Goal: Task Accomplishment & Management: Manage account settings

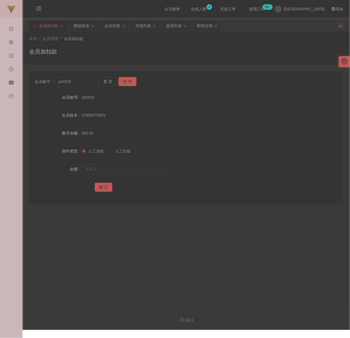
click at [112, 47] on div "会员加扣款" at bounding box center [186, 53] width 314 height 13
click at [77, 79] on input "ys0319" at bounding box center [70, 81] width 31 height 9
paste input "KAHSIM"
type input "KAHSIM"
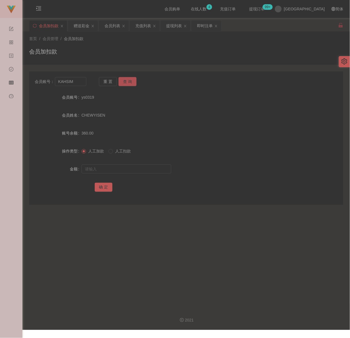
click at [127, 83] on button "查 询" at bounding box center [127, 81] width 18 height 9
drag, startPoint x: 124, startPoint y: 169, endPoint x: 128, endPoint y: 169, distance: 4.2
click at [124, 169] on input "text" at bounding box center [126, 168] width 90 height 9
click at [129, 170] on input "text" at bounding box center [126, 168] width 90 height 9
paste input "5000"
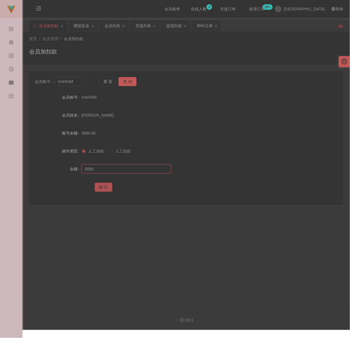
type input "5000"
drag, startPoint x: 104, startPoint y: 186, endPoint x: 110, endPoint y: 186, distance: 6.7
click at [104, 186] on button "确 定" at bounding box center [104, 187] width 18 height 9
click at [146, 56] on div "会员加扣款" at bounding box center [186, 53] width 314 height 13
click at [82, 80] on input "KAHSIM" at bounding box center [70, 81] width 31 height 9
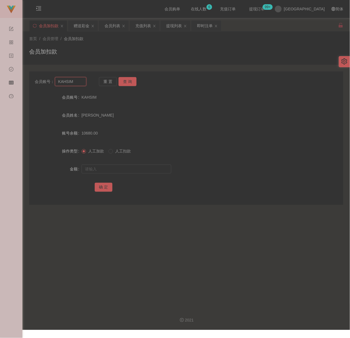
click at [82, 80] on input "KAHSIM" at bounding box center [70, 81] width 31 height 9
paste input "0169126382"
type input "0169126382"
click at [130, 79] on button "查 询" at bounding box center [127, 81] width 18 height 9
click at [123, 168] on input "text" at bounding box center [126, 168] width 90 height 9
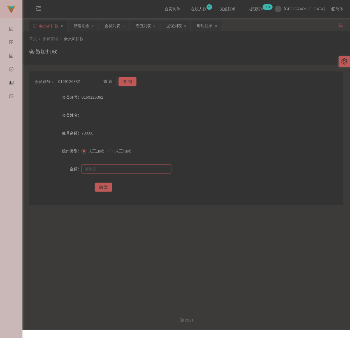
click at [153, 169] on input "text" at bounding box center [126, 168] width 90 height 9
paste input "2000"
type input "2000"
drag, startPoint x: 103, startPoint y: 183, endPoint x: 109, endPoint y: 182, distance: 6.7
click at [103, 183] on button "确 定" at bounding box center [104, 187] width 18 height 9
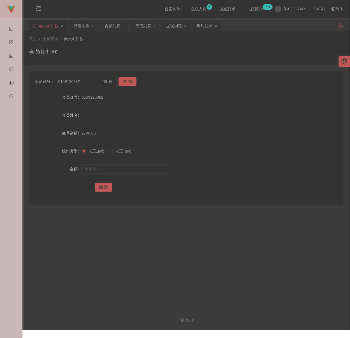
click at [156, 46] on div "首页 / 会员管理 / 会员加扣款 / 会员加扣款" at bounding box center [186, 48] width 314 height 24
click at [79, 83] on input "0169126382" at bounding box center [70, 81] width 31 height 9
paste input "samuel7789"
type input "samuel7789"
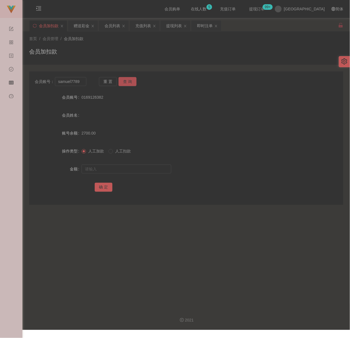
drag, startPoint x: 130, startPoint y: 82, endPoint x: 128, endPoint y: 91, distance: 9.1
click at [130, 82] on button "查 询" at bounding box center [127, 81] width 18 height 9
click at [125, 170] on input "text" at bounding box center [126, 168] width 90 height 9
click at [122, 168] on input "text" at bounding box center [126, 168] width 90 height 9
paste input "3000"
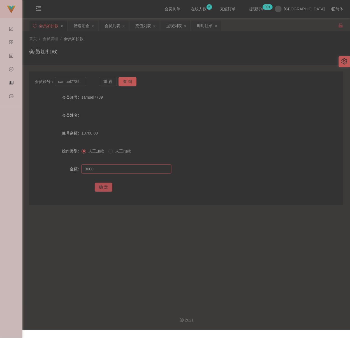
type input "3000"
click at [102, 184] on button "确 定" at bounding box center [104, 187] width 18 height 9
click at [133, 172] on input "text" at bounding box center [126, 168] width 90 height 9
paste input "3000"
type input "3000"
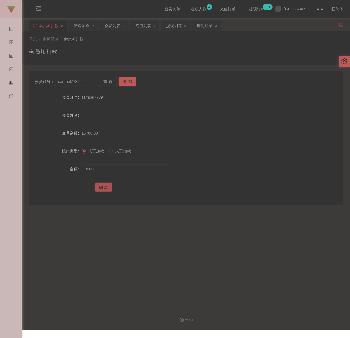
click at [100, 190] on button "确 定" at bounding box center [104, 187] width 18 height 9
click at [166, 57] on div "会员加扣款" at bounding box center [186, 53] width 314 height 13
click at [83, 82] on input "samuel7789" at bounding box center [70, 81] width 31 height 9
click at [83, 81] on input "samuel7789" at bounding box center [70, 81] width 31 height 9
paste input "Jeremy0620"
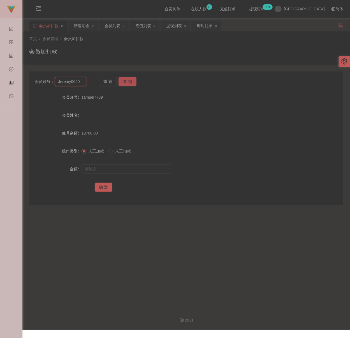
type input "Jeremy0620"
click at [123, 79] on button "查 询" at bounding box center [127, 81] width 18 height 9
click at [120, 170] on input "text" at bounding box center [126, 168] width 90 height 9
click at [122, 167] on input "text" at bounding box center [126, 168] width 90 height 9
paste input "6570"
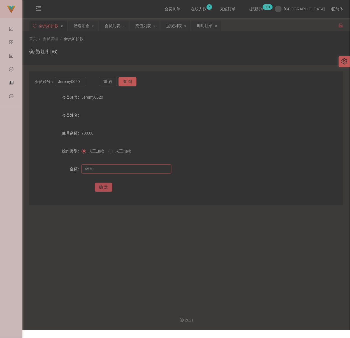
type input "6570"
click at [110, 186] on button "确 定" at bounding box center [104, 187] width 18 height 9
drag, startPoint x: 126, startPoint y: 58, endPoint x: 123, endPoint y: 60, distance: 4.0
click at [126, 58] on div "会员加扣款" at bounding box center [186, 53] width 314 height 13
click at [83, 81] on input "Jeremy0620" at bounding box center [70, 81] width 31 height 9
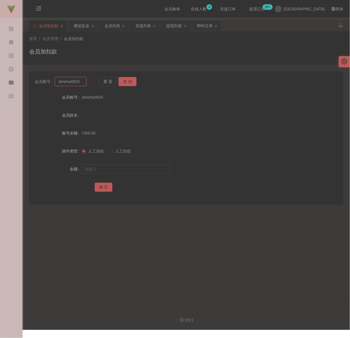
click at [83, 81] on input "Jeremy0620" at bounding box center [70, 81] width 31 height 9
paste input "Zaxee"
type input "Zaxee"
click at [133, 83] on button "查 询" at bounding box center [127, 81] width 18 height 9
click at [130, 169] on input "text" at bounding box center [126, 168] width 90 height 9
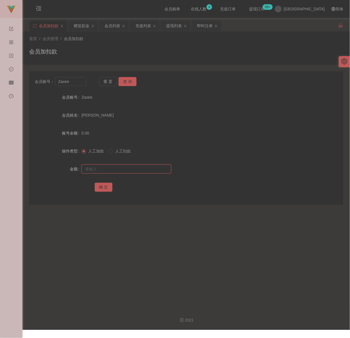
click at [143, 171] on input "text" at bounding box center [126, 168] width 90 height 9
paste input "500"
type input "500"
click at [97, 188] on button "确 定" at bounding box center [104, 187] width 18 height 9
click at [160, 51] on div "会员加扣款" at bounding box center [186, 53] width 314 height 13
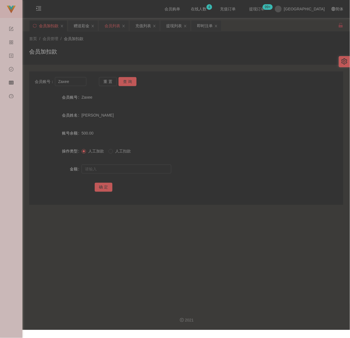
click at [110, 22] on div "会员列表" at bounding box center [112, 25] width 16 height 11
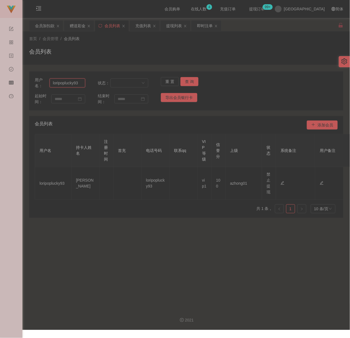
click at [82, 83] on input "loripoplucky93" at bounding box center [68, 82] width 36 height 9
paste input "pykps0706"
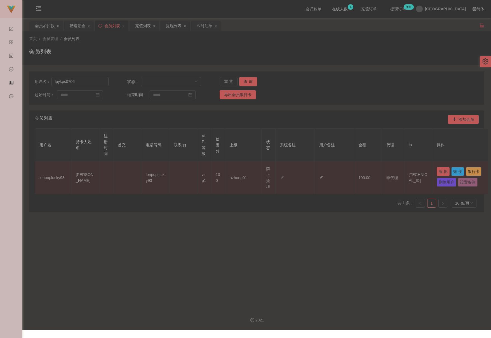
click at [349, 170] on button "编 辑" at bounding box center [443, 171] width 13 height 9
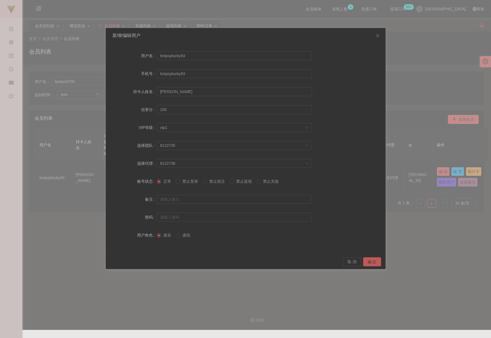
click at [239, 182] on span "禁止提现" at bounding box center [244, 181] width 20 height 4
click at [349, 260] on button "确 定" at bounding box center [372, 261] width 18 height 9
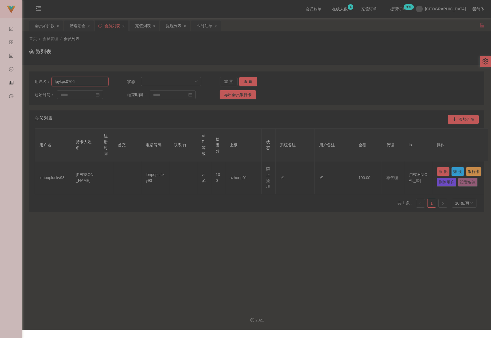
click at [83, 82] on input "lpykps0706" at bounding box center [80, 81] width 57 height 9
paste input "sameasyou090"
type input "sameasyou090"
click at [251, 81] on button "查 询" at bounding box center [248, 81] width 18 height 9
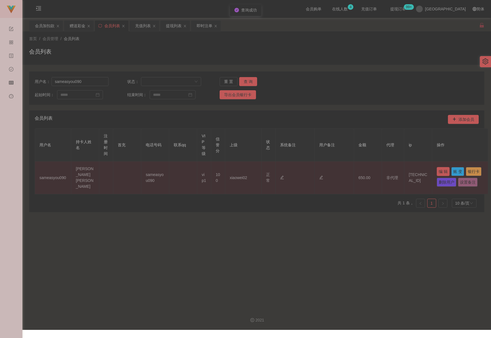
click at [349, 170] on button "编 辑" at bounding box center [443, 171] width 13 height 9
type input "sameasyou090"
type input "[PERSON_NAME] [PERSON_NAME]"
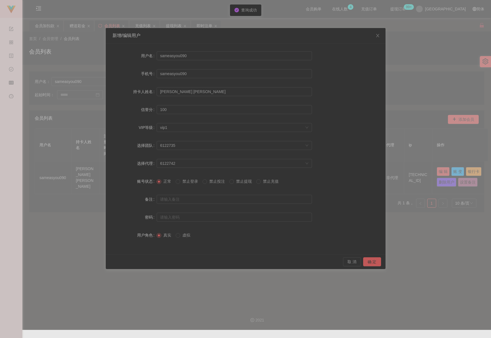
click at [240, 182] on span "禁止提现" at bounding box center [244, 181] width 20 height 4
click at [349, 263] on button "确 定" at bounding box center [372, 261] width 18 height 9
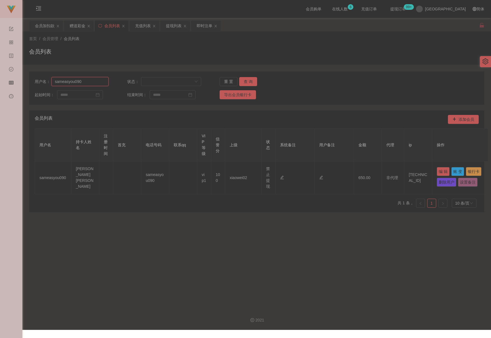
click at [88, 81] on input "sameasyou090" at bounding box center [80, 81] width 57 height 9
paste input "Zaxee"
type input "Zaxee"
click at [248, 81] on button "查 询" at bounding box center [248, 81] width 18 height 9
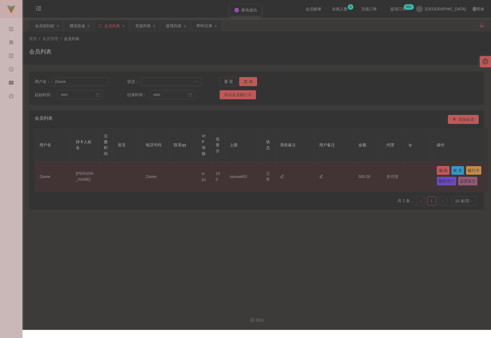
click at [349, 170] on button "编 辑" at bounding box center [443, 170] width 13 height 9
type input "Zaxee"
type input "[PERSON_NAME]"
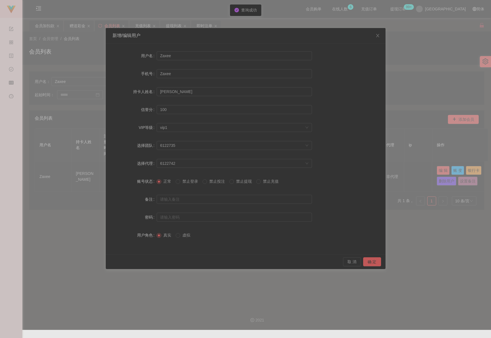
click at [242, 183] on span "禁止提现" at bounding box center [244, 181] width 20 height 4
click at [349, 262] on button "确 定" at bounding box center [372, 261] width 18 height 9
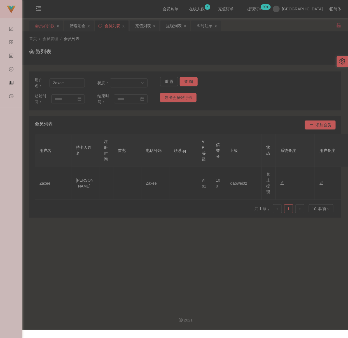
click at [45, 25] on div "会员加扣款" at bounding box center [45, 25] width 20 height 11
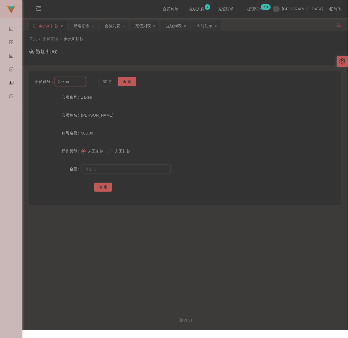
click at [69, 82] on input "Zaxee" at bounding box center [70, 81] width 31 height 9
paste input "0297"
type input "0297"
drag, startPoint x: 125, startPoint y: 81, endPoint x: 125, endPoint y: 86, distance: 5.0
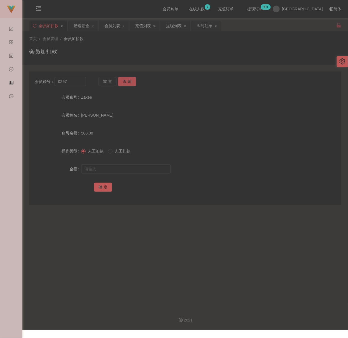
click at [125, 81] on button "查 询" at bounding box center [127, 81] width 18 height 9
click at [137, 165] on input "text" at bounding box center [126, 168] width 90 height 9
type input "500"
click at [102, 187] on button "确 定" at bounding box center [103, 187] width 18 height 9
click at [110, 48] on div "会员加扣款" at bounding box center [185, 53] width 312 height 13
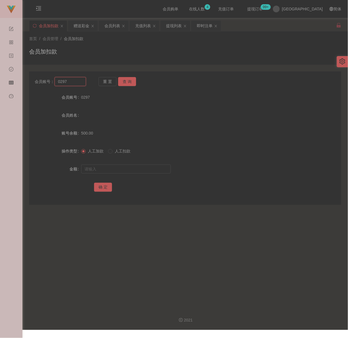
click at [77, 81] on input "0297" at bounding box center [70, 81] width 31 height 9
paste input "Siang466"
type input "Siang466"
click at [124, 78] on button "查 询" at bounding box center [127, 81] width 18 height 9
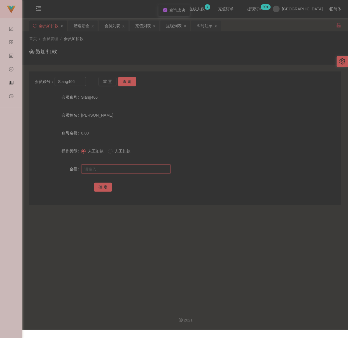
click at [128, 167] on input "text" at bounding box center [126, 168] width 90 height 9
click at [155, 166] on input "text" at bounding box center [126, 168] width 90 height 9
paste input "500"
type input "500"
click at [101, 185] on button "确 定" at bounding box center [103, 187] width 18 height 9
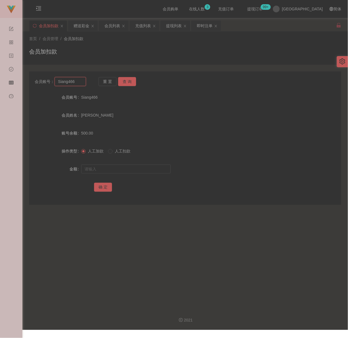
click at [80, 81] on input "Siang466" at bounding box center [70, 81] width 31 height 9
paste input "Nickyap6293"
type input "Nickyap6293"
click at [128, 81] on button "查 询" at bounding box center [127, 81] width 18 height 9
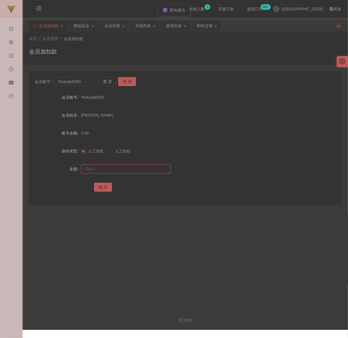
click at [138, 170] on input "text" at bounding box center [126, 168] width 90 height 9
click at [127, 167] on input "text" at bounding box center [126, 168] width 90 height 9
paste input "500"
type input "500"
click at [106, 187] on button "确 定" at bounding box center [103, 187] width 18 height 9
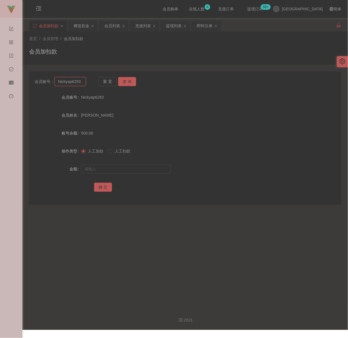
click at [80, 80] on input "Nickyap6293" at bounding box center [70, 81] width 31 height 9
paste input "WinniePooh"
type input "WinniePooh"
click at [127, 81] on button "查 询" at bounding box center [127, 81] width 18 height 9
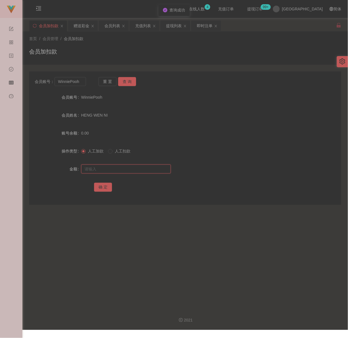
click at [143, 167] on input "text" at bounding box center [126, 168] width 90 height 9
click at [134, 166] on input "text" at bounding box center [126, 168] width 90 height 9
paste input "500"
type input "500"
click at [104, 186] on button "确 定" at bounding box center [103, 187] width 18 height 9
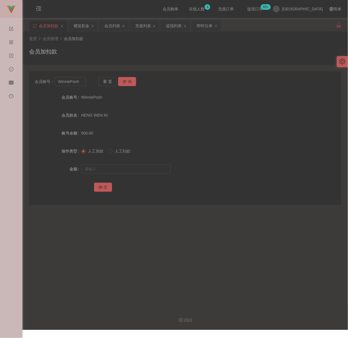
click at [158, 52] on div "会员加扣款" at bounding box center [185, 53] width 312 height 13
click at [83, 81] on input "WinniePooh" at bounding box center [70, 81] width 31 height 9
paste input "maxloonkhor"
type input "maxloonkhor"
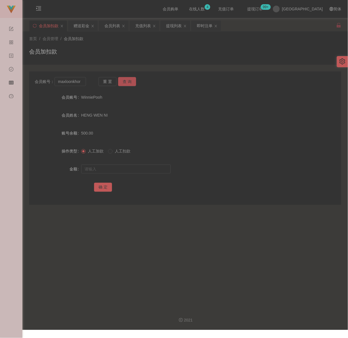
click at [124, 79] on button "查 询" at bounding box center [127, 81] width 18 height 9
click at [116, 167] on input "text" at bounding box center [126, 168] width 90 height 9
click at [140, 168] on input "text" at bounding box center [126, 168] width 90 height 9
paste input "500"
type input "500"
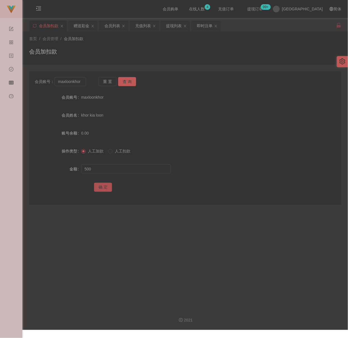
click at [102, 187] on button "确 定" at bounding box center [103, 187] width 18 height 9
click at [123, 47] on div "会员加扣款" at bounding box center [185, 53] width 312 height 13
click at [82, 81] on input "maxloonkhor" at bounding box center [70, 81] width 31 height 9
paste input "edwardngoe"
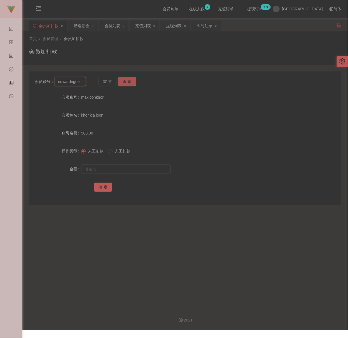
type input "edwardngoe"
click at [124, 80] on button "查 询" at bounding box center [127, 81] width 18 height 9
click at [123, 169] on input "text" at bounding box center [126, 168] width 90 height 9
click at [151, 171] on input "text" at bounding box center [126, 168] width 90 height 9
paste input "500"
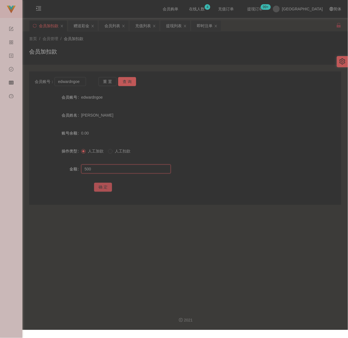
type input "500"
click at [103, 186] on button "确 定" at bounding box center [103, 187] width 18 height 9
click at [82, 83] on input "edwardngoe" at bounding box center [70, 81] width 31 height 9
paste input "lingjianhau"
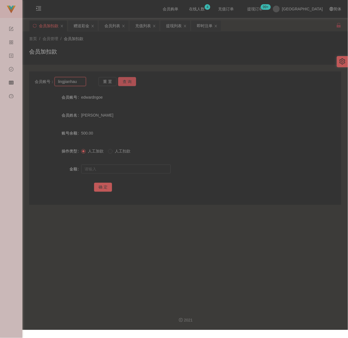
type input "lingjianhau"
click at [128, 80] on button "查 询" at bounding box center [127, 81] width 18 height 9
click at [125, 168] on input "text" at bounding box center [126, 168] width 90 height 9
click at [137, 169] on input "text" at bounding box center [126, 168] width 90 height 9
paste input "500"
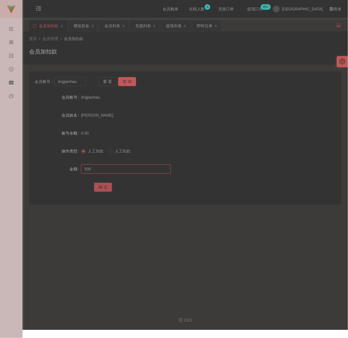
type input "500"
click at [106, 186] on button "确 定" at bounding box center [103, 187] width 18 height 9
click at [80, 81] on input "lingjianhau" at bounding box center [70, 81] width 31 height 9
paste input "[PERSON_NAME]"
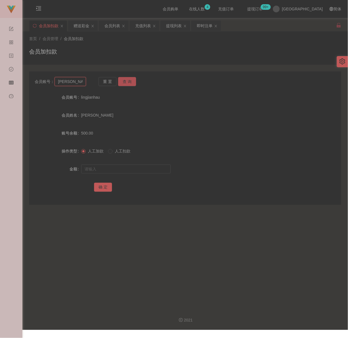
type input "[PERSON_NAME]"
click at [121, 81] on button "查 询" at bounding box center [127, 81] width 18 height 9
click at [136, 171] on input "text" at bounding box center [126, 168] width 90 height 9
click at [113, 169] on input "text" at bounding box center [126, 168] width 90 height 9
paste input "500"
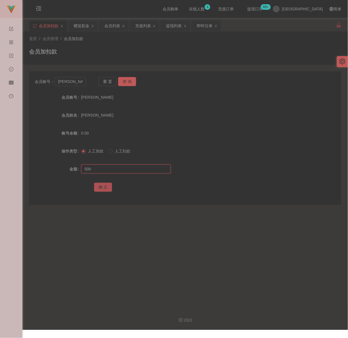
type input "500"
click at [102, 187] on button "确 定" at bounding box center [103, 187] width 18 height 9
click at [114, 28] on div "会员列表" at bounding box center [112, 25] width 16 height 11
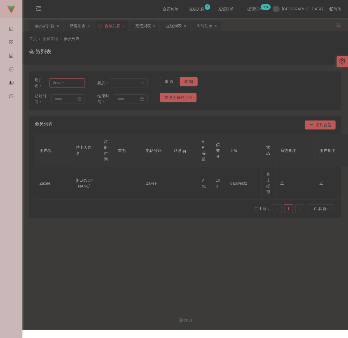
click at [70, 86] on input "Zaxee" at bounding box center [67, 82] width 35 height 9
paste input "Siang466"
type input "Siang466"
click at [191, 81] on button "查 询" at bounding box center [189, 81] width 18 height 9
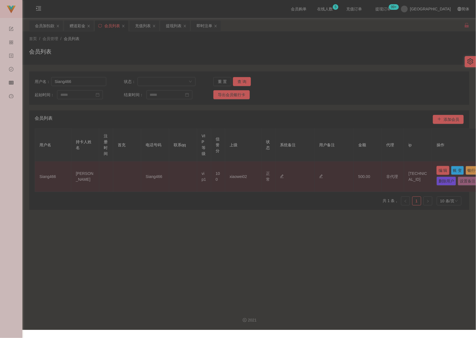
click at [349, 167] on button "编 辑" at bounding box center [443, 170] width 13 height 9
type input "Siang466"
type input "[PERSON_NAME]"
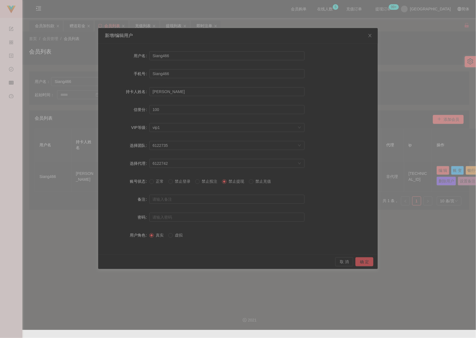
click at [349, 260] on button "确 定" at bounding box center [365, 261] width 18 height 9
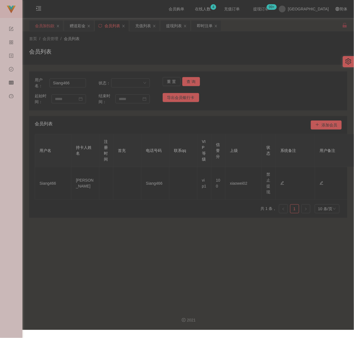
click at [46, 28] on div "会员加扣款" at bounding box center [45, 25] width 20 height 11
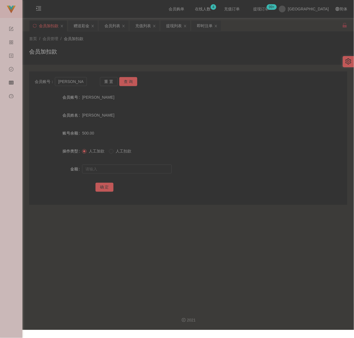
drag, startPoint x: 166, startPoint y: 52, endPoint x: 150, endPoint y: 50, distance: 16.0
click at [165, 52] on div "会员加扣款" at bounding box center [188, 53] width 318 height 13
click at [112, 22] on div "会员列表" at bounding box center [112, 25] width 16 height 11
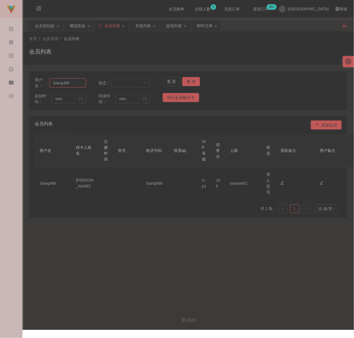
click at [76, 83] on input "Siang466" at bounding box center [68, 82] width 36 height 9
click at [75, 83] on input "Siang466" at bounding box center [68, 82] width 36 height 9
paste input "WinniePooh"
type input "WinniePooh"
click at [188, 82] on button "查 询" at bounding box center [191, 81] width 18 height 9
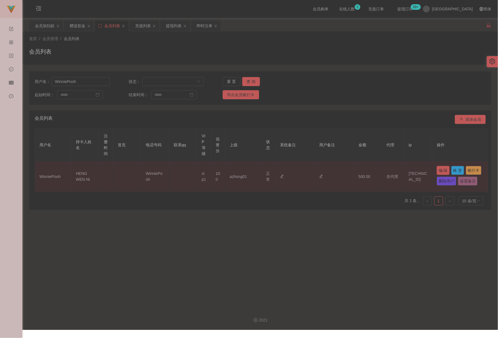
click at [349, 169] on button "编 辑" at bounding box center [443, 170] width 13 height 9
type input "WinniePooh"
type input "HENG WEN NI"
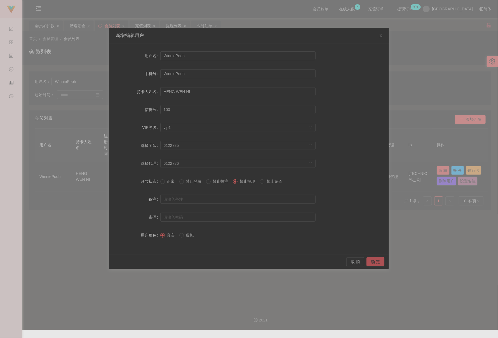
click at [349, 262] on button "确 定" at bounding box center [376, 261] width 18 height 9
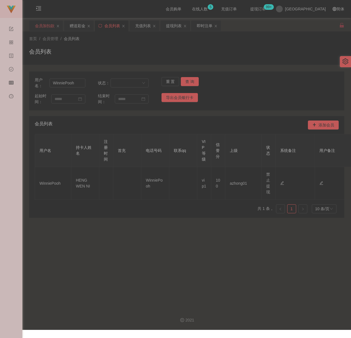
click at [50, 25] on div "会员加扣款" at bounding box center [45, 25] width 20 height 11
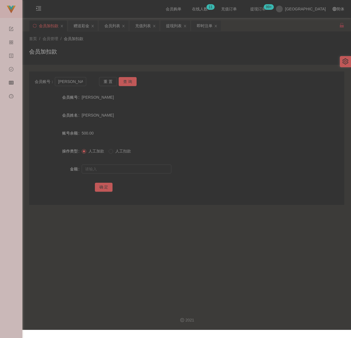
click at [129, 59] on div "会员加扣款" at bounding box center [186, 53] width 315 height 13
click at [78, 84] on input "[PERSON_NAME]" at bounding box center [71, 81] width 32 height 9
paste input "ling3335"
type input "ling3335"
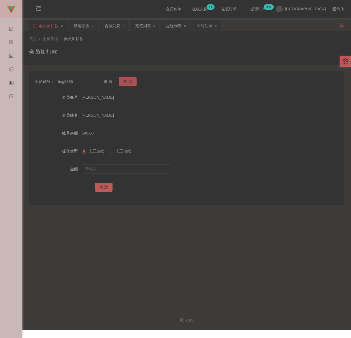
click at [120, 82] on button "查 询" at bounding box center [128, 81] width 18 height 9
click at [120, 166] on input "text" at bounding box center [127, 168] width 90 height 9
click at [138, 168] on input "text" at bounding box center [127, 168] width 90 height 9
paste input "6000"
type input "6000"
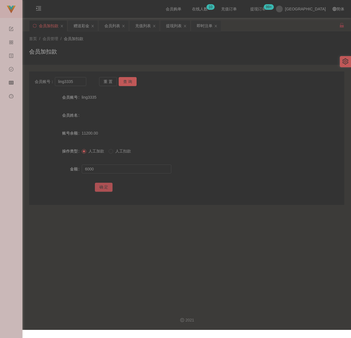
click at [97, 186] on button "确 定" at bounding box center [104, 187] width 18 height 9
click at [149, 28] on div "充值列表" at bounding box center [143, 25] width 16 height 11
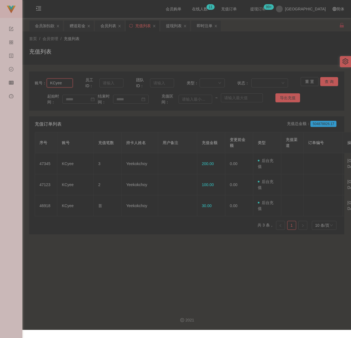
click at [66, 83] on input "KCyee" at bounding box center [60, 82] width 26 height 9
paste input "ling3335"
type input "ling3335"
click at [327, 81] on button "查 询" at bounding box center [329, 81] width 18 height 9
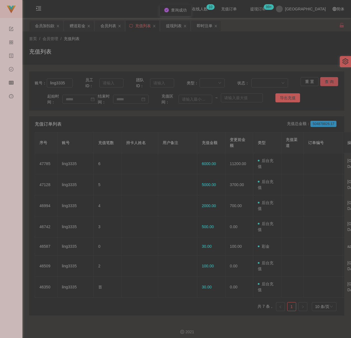
scroll to position [8, 0]
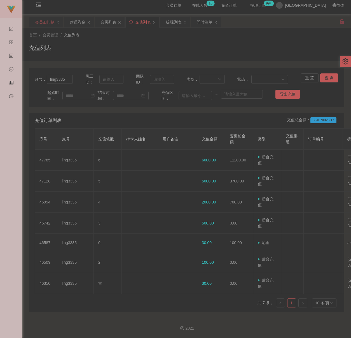
click at [48, 19] on div "会员加扣款" at bounding box center [45, 22] width 20 height 11
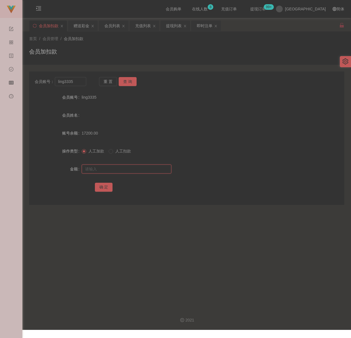
click at [134, 167] on input "text" at bounding box center [127, 168] width 90 height 9
click at [155, 167] on input "text" at bounding box center [127, 168] width 90 height 9
paste input "6000"
type input "6000"
click at [102, 183] on button "确 定" at bounding box center [104, 187] width 18 height 9
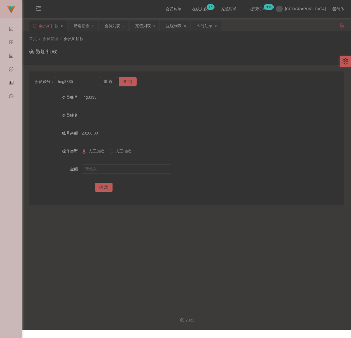
click at [99, 47] on div "会员加扣款" at bounding box center [186, 53] width 315 height 13
click at [81, 84] on input "ling3335" at bounding box center [71, 81] width 32 height 9
paste input "[PERSON_NAME]"
type input "[PERSON_NAME]"
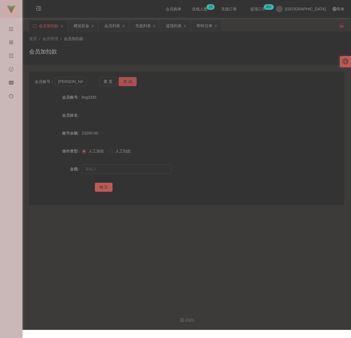
click at [128, 81] on button "查 询" at bounding box center [128, 81] width 18 height 9
click at [124, 169] on input "text" at bounding box center [127, 168] width 90 height 9
click at [134, 168] on input "text" at bounding box center [127, 168] width 90 height 9
paste input "500"
type input "500"
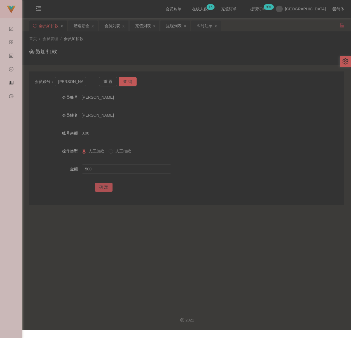
drag, startPoint x: 99, startPoint y: 186, endPoint x: 128, endPoint y: 186, distance: 28.6
click at [99, 186] on button "确 定" at bounding box center [104, 187] width 18 height 9
click at [78, 82] on input "[PERSON_NAME]" at bounding box center [71, 81] width 32 height 9
paste input "Caltin666"
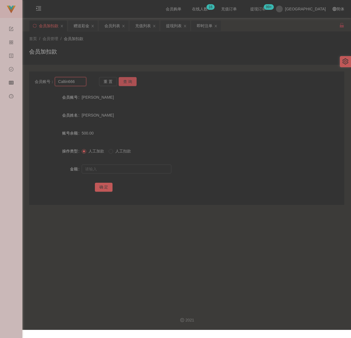
type input "Caltin666"
click at [127, 80] on button "查 询" at bounding box center [128, 81] width 18 height 9
click at [111, 167] on input "text" at bounding box center [127, 168] width 90 height 9
drag, startPoint x: 119, startPoint y: 169, endPoint x: 116, endPoint y: 168, distance: 3.4
click at [119, 168] on input "text" at bounding box center [127, 168] width 90 height 9
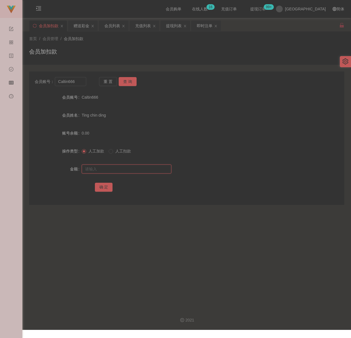
paste input "500"
type input "500"
drag, startPoint x: 102, startPoint y: 189, endPoint x: 107, endPoint y: 189, distance: 4.2
click at [102, 189] on button "确 定" at bounding box center [104, 187] width 18 height 9
click at [77, 83] on input "Caltin666" at bounding box center [71, 81] width 32 height 9
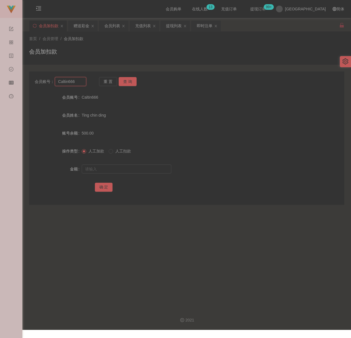
click at [77, 83] on input "Caltin666" at bounding box center [71, 81] width 32 height 9
paste input "0163693830"
type input "0163693830"
click at [128, 77] on button "查 询" at bounding box center [128, 81] width 18 height 9
click at [129, 166] on input "text" at bounding box center [127, 168] width 90 height 9
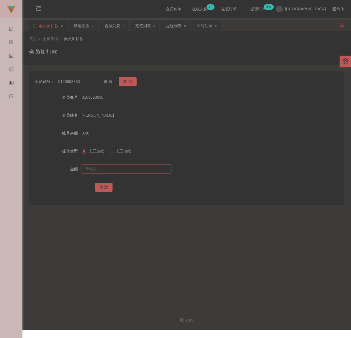
click at [151, 171] on input "text" at bounding box center [127, 168] width 90 height 9
paste input "200"
type input "200"
click at [104, 187] on button "确 定" at bounding box center [104, 187] width 18 height 9
click at [163, 56] on div "会员加扣款" at bounding box center [186, 53] width 315 height 13
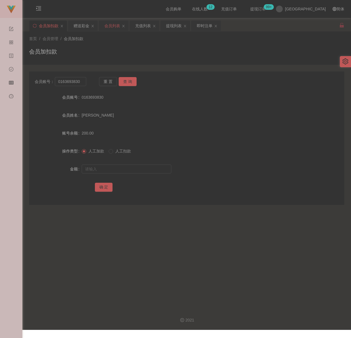
click at [114, 24] on div "会员列表" at bounding box center [112, 25] width 16 height 11
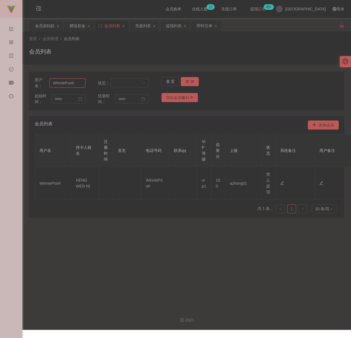
click at [78, 83] on input "WinniePooh" at bounding box center [68, 82] width 36 height 9
paste input "maxloonkhor"
type input "maxloonkhor"
click at [184, 78] on button "查 询" at bounding box center [190, 81] width 18 height 9
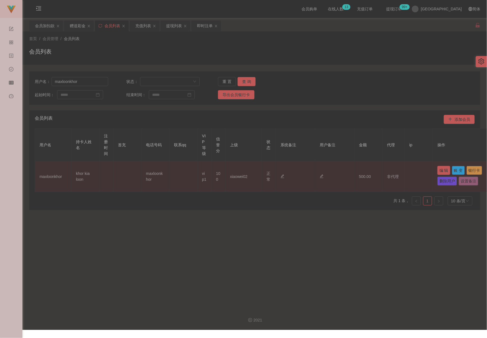
click at [349, 168] on button "编 辑" at bounding box center [443, 170] width 13 height 9
type input "maxloonkhor"
type input "khor kia loon"
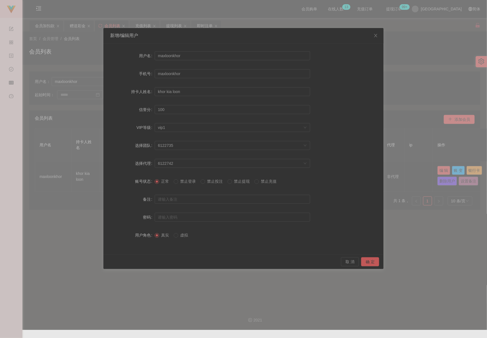
click at [242, 181] on span "禁止提现" at bounding box center [242, 181] width 20 height 4
click at [349, 262] on button "确 定" at bounding box center [370, 261] width 18 height 9
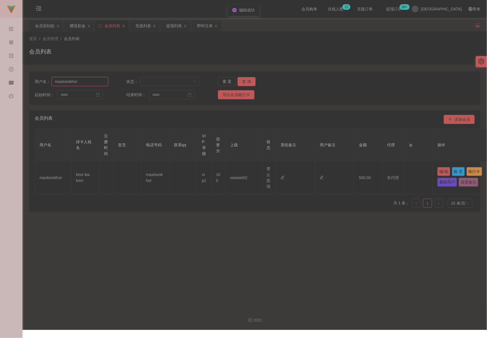
click at [86, 82] on input "maxloonkhor" at bounding box center [80, 81] width 57 height 9
paste input "edwardngoe"
type input "edwardngoe"
click at [242, 80] on button "查 询" at bounding box center [246, 81] width 18 height 9
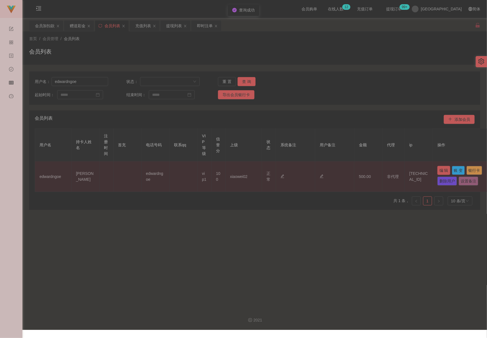
click at [349, 171] on button "编 辑" at bounding box center [443, 170] width 13 height 9
type input "edwardngoe"
type input "[PERSON_NAME]"
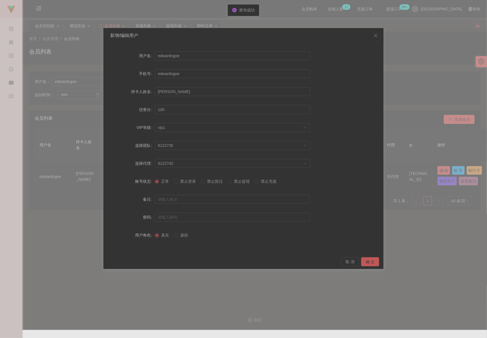
click at [239, 182] on span "禁止提现" at bounding box center [242, 181] width 20 height 4
click at [349, 261] on button "确 定" at bounding box center [370, 261] width 18 height 9
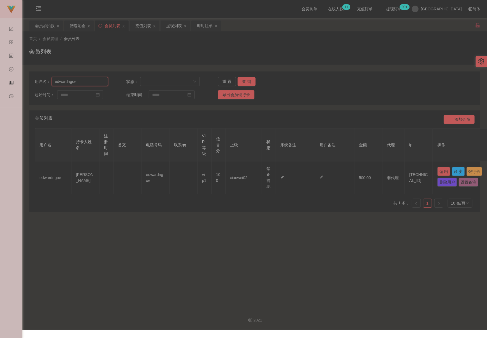
click at [81, 78] on input "edwardngoe" at bounding box center [80, 81] width 57 height 9
paste input "Zaxe"
type input "Zaxee"
drag, startPoint x: 246, startPoint y: 81, endPoint x: 260, endPoint y: 95, distance: 20.6
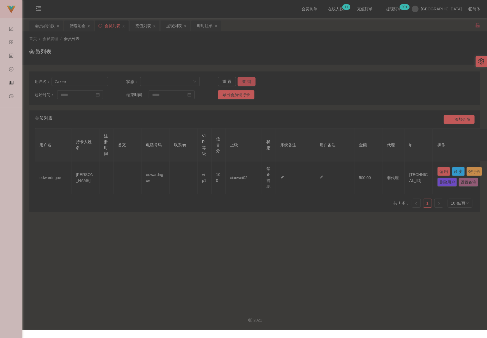
click at [246, 81] on button "查 询" at bounding box center [246, 81] width 18 height 9
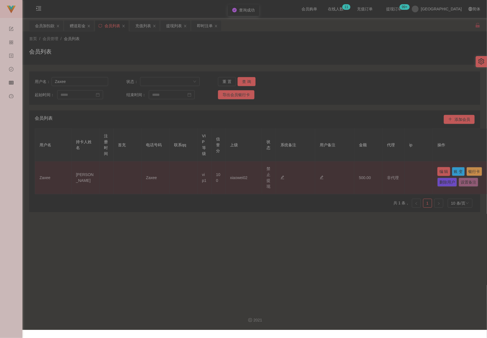
click at [349, 170] on button "编 辑" at bounding box center [443, 171] width 13 height 9
type input "Zaxee"
type input "[PERSON_NAME]"
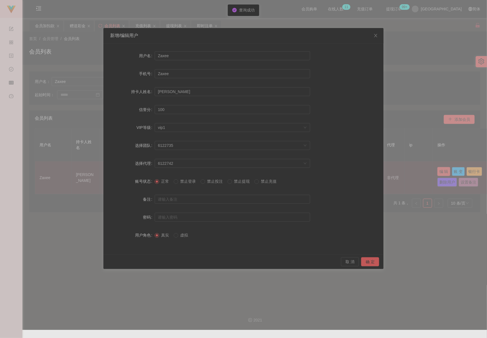
click at [349, 170] on div "新增/编辑用户 用户名 Zaxee 手机号 Zaxee 持卡人姓名 [PERSON_NAME] CHEE 信誉分 100 VIP等级 选择VIP等级 vip1…" at bounding box center [243, 169] width 487 height 338
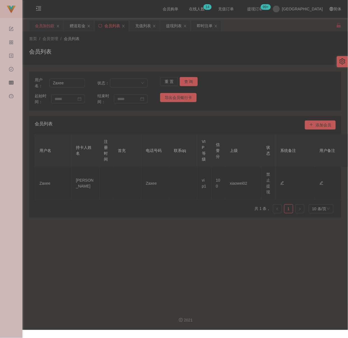
click at [49, 27] on div "会员加扣款" at bounding box center [45, 25] width 20 height 11
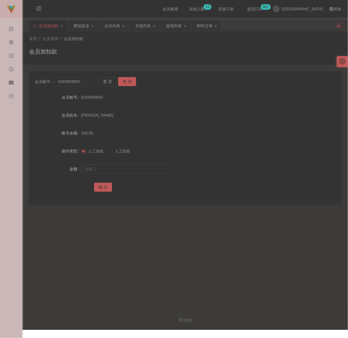
click at [160, 52] on div "会员加扣款" at bounding box center [185, 53] width 312 height 13
click at [81, 79] on input "0163693830" at bounding box center [70, 81] width 31 height 9
paste input "BryanChong"
type input "BryanChong"
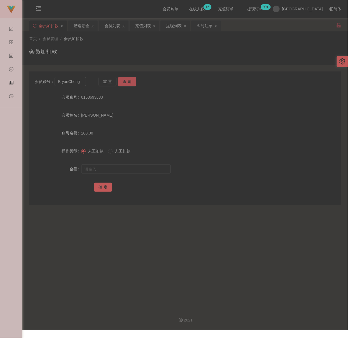
drag, startPoint x: 124, startPoint y: 80, endPoint x: 125, endPoint y: 86, distance: 6.6
click at [124, 80] on button "查 询" at bounding box center [127, 81] width 18 height 9
click at [128, 166] on input "text" at bounding box center [126, 168] width 90 height 9
type input "500"
click at [100, 188] on button "确 定" at bounding box center [103, 187] width 18 height 9
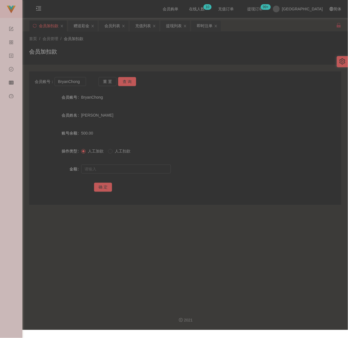
click at [147, 46] on div "首页 / 会员管理 / 会员加扣款 / 会员加扣款" at bounding box center [185, 48] width 312 height 24
click at [81, 81] on input "BryanChong" at bounding box center [70, 81] width 31 height 9
paste input "WinniePooh"
type input "WinniePooh"
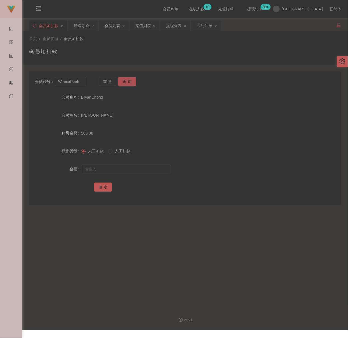
click at [130, 81] on button "查 询" at bounding box center [127, 81] width 18 height 9
click at [121, 168] on input "text" at bounding box center [126, 168] width 90 height 9
drag, startPoint x: 162, startPoint y: 167, endPoint x: 157, endPoint y: 168, distance: 4.8
click at [162, 167] on input "text" at bounding box center [126, 168] width 90 height 9
paste input "5000"
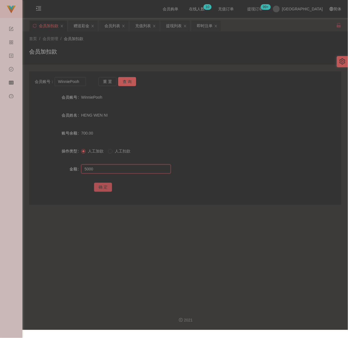
type input "5000"
drag, startPoint x: 104, startPoint y: 187, endPoint x: 112, endPoint y: 186, distance: 8.0
click at [104, 187] on button "确 定" at bounding box center [103, 187] width 18 height 9
click at [118, 43] on div "首页 / 会员管理 / 会员加扣款 / 会员加扣款" at bounding box center [185, 48] width 312 height 24
click at [82, 85] on input "WinniePooh" at bounding box center [70, 81] width 31 height 9
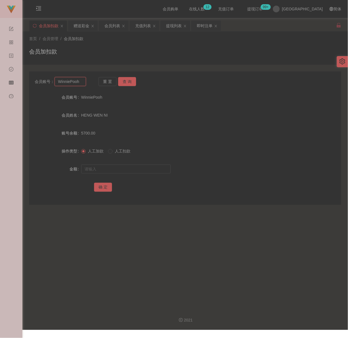
click at [82, 85] on input "WinniePooh" at bounding box center [70, 81] width 31 height 9
paste input "Siang466"
type input "Siang466"
click at [133, 80] on button "查 询" at bounding box center [127, 81] width 18 height 9
click at [128, 167] on input "text" at bounding box center [126, 168] width 90 height 9
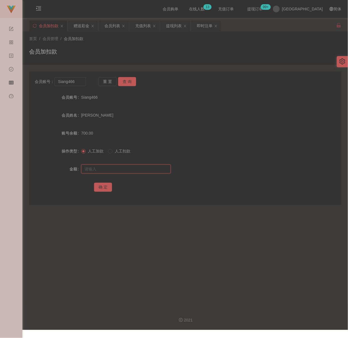
click at [118, 170] on input "text" at bounding box center [126, 168] width 90 height 9
paste input "2000"
type input "2000"
click at [100, 186] on button "确 定" at bounding box center [103, 187] width 18 height 9
click at [115, 36] on div "首页 / 会员管理 / 会员加扣款 /" at bounding box center [185, 39] width 312 height 6
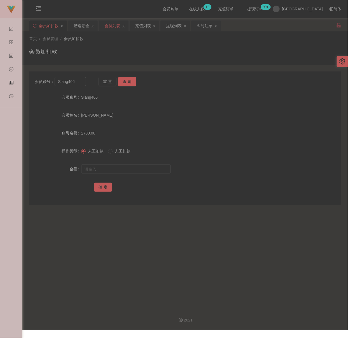
click at [114, 21] on div "会员列表" at bounding box center [112, 25] width 16 height 11
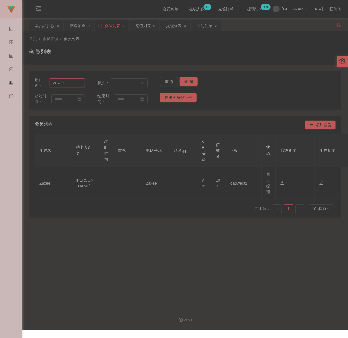
click at [76, 83] on input "Zaxee" at bounding box center [67, 82] width 35 height 9
paste input "[PERSON_NAME]"
type input "[PERSON_NAME]"
click at [188, 78] on button "查 询" at bounding box center [189, 81] width 18 height 9
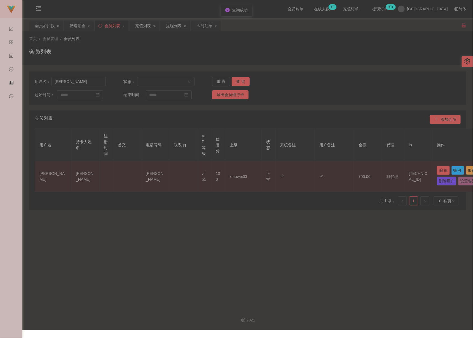
click at [349, 171] on button "编 辑" at bounding box center [443, 170] width 13 height 9
type input "[PERSON_NAME]"
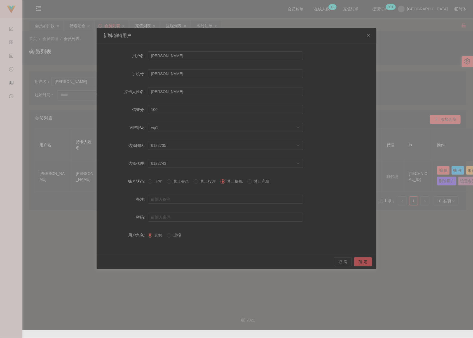
click at [349, 262] on button "确 定" at bounding box center [363, 261] width 18 height 9
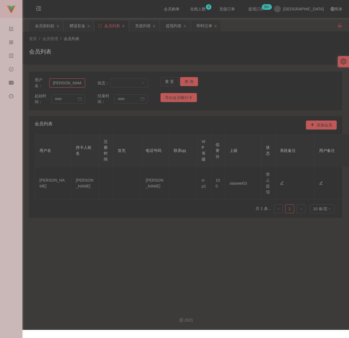
click at [72, 87] on input "[PERSON_NAME]" at bounding box center [68, 82] width 36 height 9
paste input "Nickyap6293"
type input "Nickyap6293"
click at [184, 78] on button "查 询" at bounding box center [189, 81] width 18 height 9
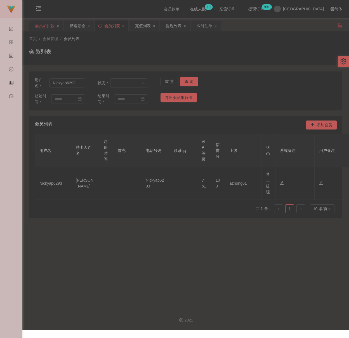
click at [48, 28] on div "会员加扣款" at bounding box center [45, 25] width 20 height 11
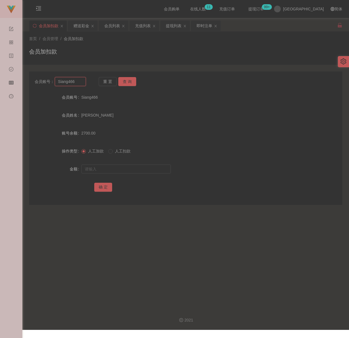
click at [78, 83] on input "Siang466" at bounding box center [70, 81] width 31 height 9
paste input "WinniePooh"
type input "WinniePooh"
click at [127, 82] on button "查 询" at bounding box center [127, 81] width 18 height 9
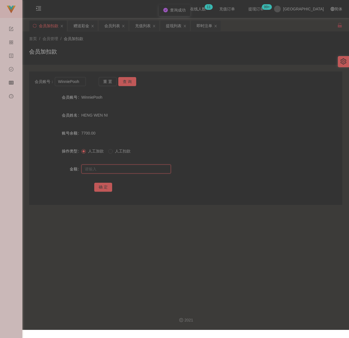
click at [109, 168] on input "text" at bounding box center [126, 168] width 90 height 9
click at [147, 170] on input "text" at bounding box center [126, 168] width 90 height 9
paste input "12000"
type input "12000"
click at [105, 188] on button "确 定" at bounding box center [103, 187] width 18 height 9
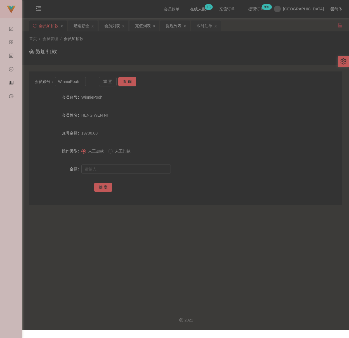
click at [132, 53] on div "会员加扣款" at bounding box center [186, 53] width 314 height 13
click at [80, 81] on input "WinniePooh" at bounding box center [70, 81] width 31 height 9
paste input "skychen"
type input "skychen"
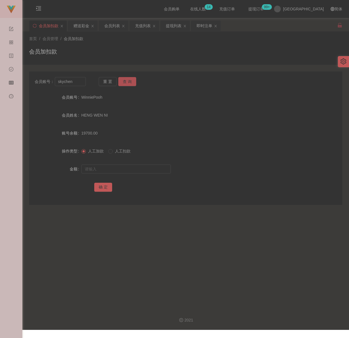
click at [131, 81] on button "查 询" at bounding box center [127, 81] width 18 height 9
click at [118, 169] on input "text" at bounding box center [126, 168] width 90 height 9
click at [151, 168] on input "text" at bounding box center [126, 168] width 90 height 9
paste input "500"
type input "500"
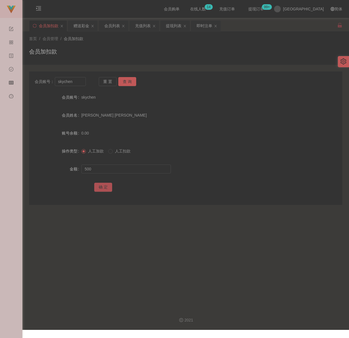
click at [101, 188] on button "确 定" at bounding box center [103, 187] width 18 height 9
click at [129, 55] on div "会员加扣款" at bounding box center [186, 53] width 314 height 13
click at [74, 84] on input "skychen" at bounding box center [70, 81] width 31 height 9
paste input "Nickyap6293"
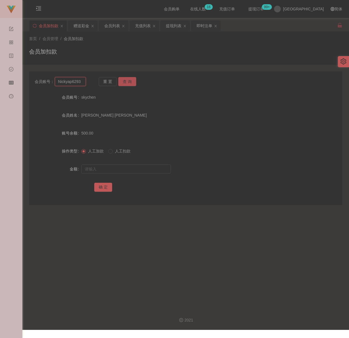
type input "Nickyap6293"
click at [119, 82] on button "查 询" at bounding box center [127, 81] width 18 height 9
drag, startPoint x: 146, startPoint y: 170, endPoint x: 149, endPoint y: 171, distance: 3.5
click at [146, 170] on input "text" at bounding box center [126, 168] width 90 height 9
click at [156, 170] on input "text" at bounding box center [126, 168] width 90 height 9
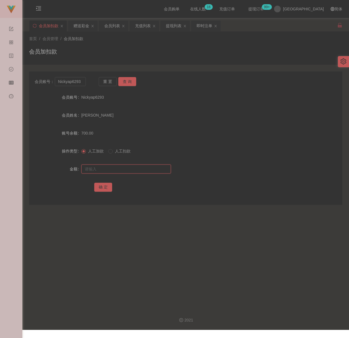
paste input "2000"
type input "2000"
click at [105, 188] on button "确 定" at bounding box center [103, 187] width 18 height 9
click at [182, 55] on div "会员加扣款" at bounding box center [186, 53] width 314 height 13
click at [82, 80] on input "Nickyap6293" at bounding box center [70, 81] width 31 height 9
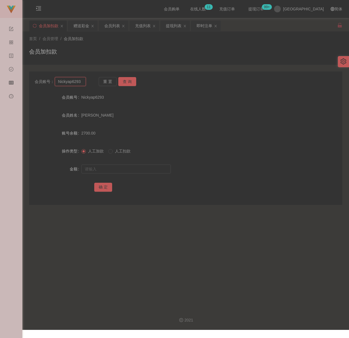
click at [82, 80] on input "Nickyap6293" at bounding box center [70, 81] width 31 height 9
paste input "qq12"
type input "qq123"
drag, startPoint x: 127, startPoint y: 81, endPoint x: 126, endPoint y: 86, distance: 5.1
click at [127, 81] on button "查 询" at bounding box center [127, 81] width 18 height 9
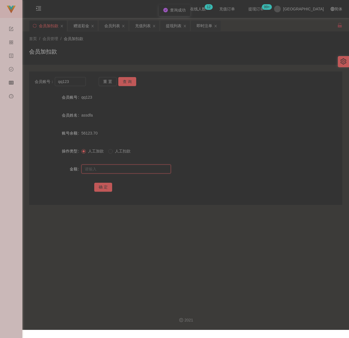
click at [117, 168] on input "text" at bounding box center [126, 168] width 90 height 9
type input "100"
click at [108, 188] on button "确 定" at bounding box center [103, 187] width 18 height 9
click at [126, 46] on div "首页 / 会员管理 / 会员加扣款 / 会员加扣款" at bounding box center [186, 48] width 314 height 24
click at [81, 84] on input "qq123" at bounding box center [70, 81] width 31 height 9
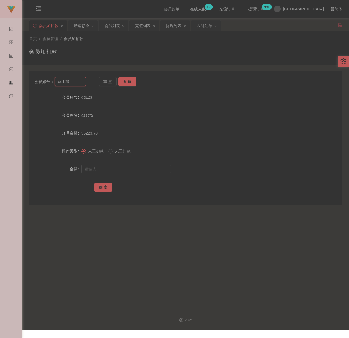
click at [81, 84] on input "qq123" at bounding box center [70, 81] width 31 height 9
paste input "WinniePooh"
type input "WinniePooh"
click at [127, 83] on button "查 询" at bounding box center [127, 81] width 18 height 9
click at [122, 172] on input "text" at bounding box center [126, 168] width 90 height 9
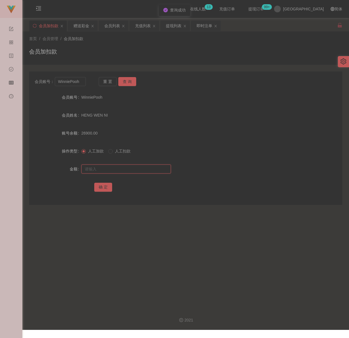
click at [148, 167] on input "text" at bounding box center [126, 168] width 90 height 9
paste input "30000"
type input "30000"
drag, startPoint x: 104, startPoint y: 185, endPoint x: 126, endPoint y: 185, distance: 22.1
click at [104, 185] on button "确 定" at bounding box center [103, 187] width 18 height 9
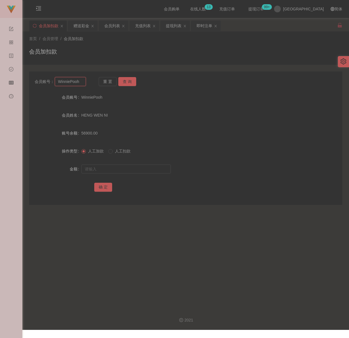
click at [80, 83] on input "WinniePooh" at bounding box center [70, 81] width 31 height 9
paste input "khorkialoon"
click at [130, 81] on button "查 询" at bounding box center [127, 81] width 18 height 9
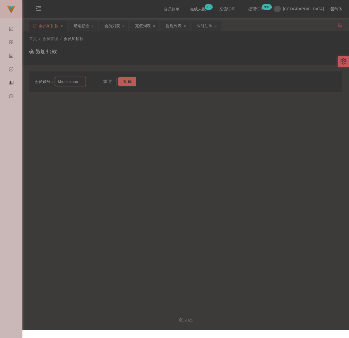
click at [80, 81] on input "khorkialoon" at bounding box center [70, 81] width 31 height 9
paste input "maxloonkhor"
type input "maxloonkhor"
click at [128, 81] on button "查 询" at bounding box center [127, 81] width 18 height 9
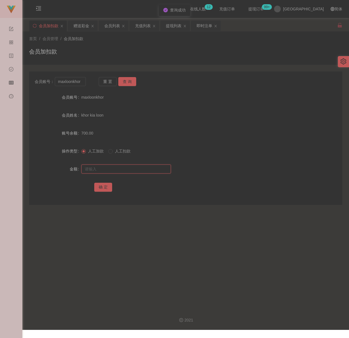
drag, startPoint x: 122, startPoint y: 167, endPoint x: 139, endPoint y: 174, distance: 18.0
click at [122, 167] on input "text" at bounding box center [126, 168] width 90 height 9
click at [117, 170] on input "text" at bounding box center [126, 168] width 90 height 9
paste input "2000"
type input "2000"
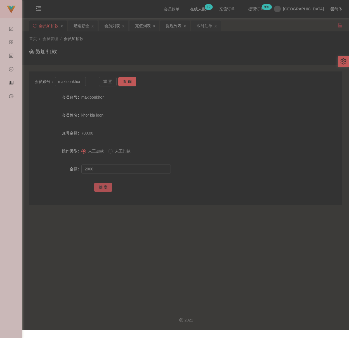
drag, startPoint x: 103, startPoint y: 188, endPoint x: 118, endPoint y: 187, distance: 15.7
click at [103, 188] on button "确 定" at bounding box center [103, 187] width 18 height 9
click at [191, 46] on div "首页 / 会员管理 / 会员加扣款 / 会员加扣款" at bounding box center [186, 48] width 314 height 24
click at [83, 81] on input "maxloonkhor" at bounding box center [70, 81] width 31 height 9
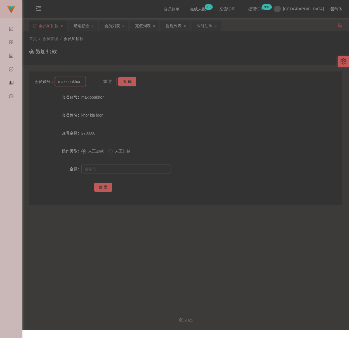
paste input "[DEMOGRAPHIC_DATA]"
type input "[DEMOGRAPHIC_DATA]"
click at [127, 81] on button "查 询" at bounding box center [127, 81] width 18 height 9
click at [132, 171] on input "text" at bounding box center [126, 168] width 90 height 9
click at [161, 167] on input "text" at bounding box center [126, 168] width 90 height 9
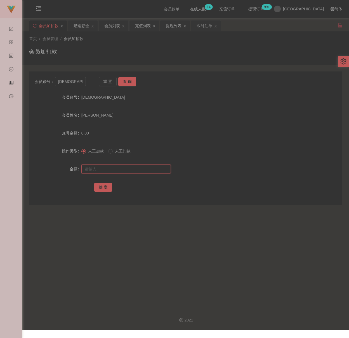
paste input "800"
type input "800"
drag, startPoint x: 101, startPoint y: 187, endPoint x: 106, endPoint y: 181, distance: 7.7
click at [101, 187] on button "确 定" at bounding box center [103, 187] width 18 height 9
click at [108, 49] on div "会员加扣款" at bounding box center [186, 53] width 314 height 13
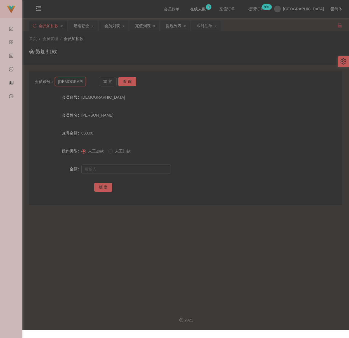
click at [77, 81] on input "[DEMOGRAPHIC_DATA]" at bounding box center [70, 81] width 31 height 9
paste input "Nickyap6293"
type input "Nickyap6293"
click at [133, 78] on button "查 询" at bounding box center [127, 81] width 18 height 9
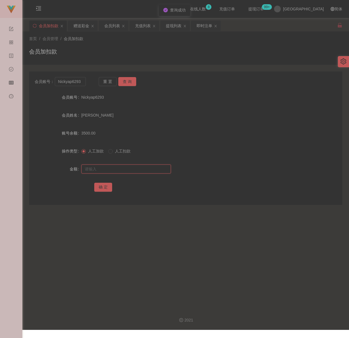
drag, startPoint x: 131, startPoint y: 170, endPoint x: 137, endPoint y: 170, distance: 5.9
click at [131, 170] on input "text" at bounding box center [126, 168] width 90 height 9
click at [144, 169] on input "text" at bounding box center [126, 168] width 90 height 9
paste input "5000"
type input "5000"
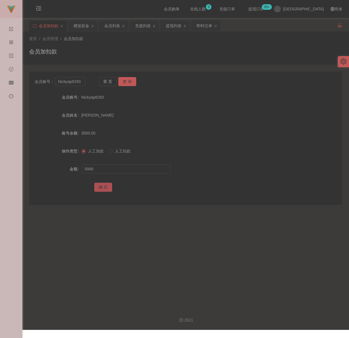
click at [97, 187] on button "确 定" at bounding box center [103, 187] width 18 height 9
click at [81, 80] on input "Nickyap6293" at bounding box center [70, 81] width 31 height 9
paste input "016497912"
type input "0164979123"
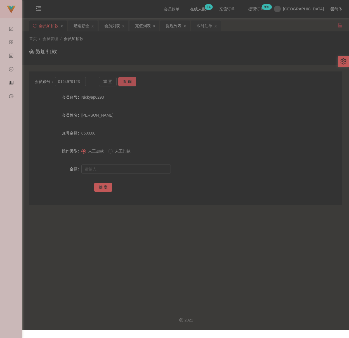
drag, startPoint x: 122, startPoint y: 82, endPoint x: 123, endPoint y: 84, distance: 3.0
click at [123, 82] on button "查 询" at bounding box center [127, 81] width 18 height 9
click at [133, 170] on input "text" at bounding box center [126, 168] width 90 height 9
click at [113, 169] on input "text" at bounding box center [126, 168] width 90 height 9
paste input "500"
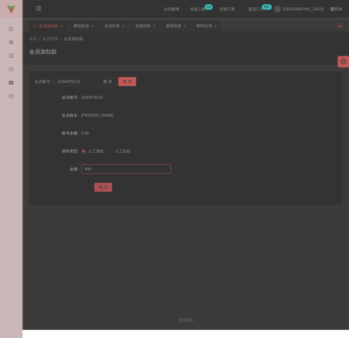
type input "500"
click at [103, 186] on button "确 定" at bounding box center [103, 187] width 18 height 9
click at [82, 83] on input "0164979123" at bounding box center [70, 81] width 31 height 9
paste input "WinniePooh"
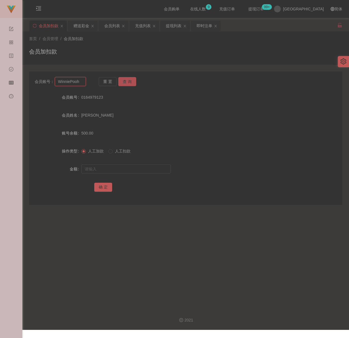
type input "WinniePooh"
click at [124, 79] on button "查 询" at bounding box center [127, 81] width 18 height 9
click at [126, 165] on input "text" at bounding box center [126, 168] width 90 height 9
click at [130, 170] on input "text" at bounding box center [126, 168] width 90 height 9
paste input "30000"
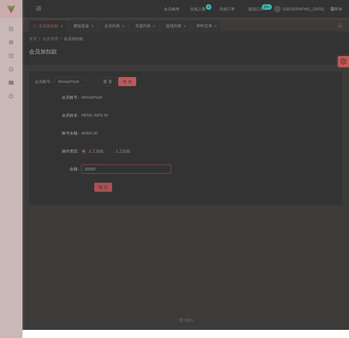
type input "30000"
click at [102, 188] on button "确 定" at bounding box center [103, 187] width 18 height 9
click at [82, 81] on input "WinniePooh" at bounding box center [70, 81] width 31 height 9
click at [123, 79] on button "查 询" at bounding box center [127, 81] width 18 height 9
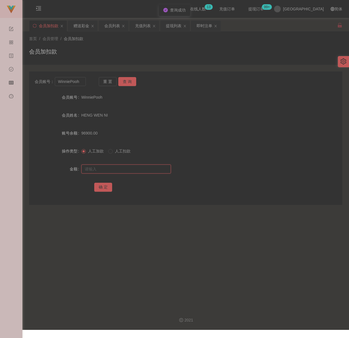
click at [140, 172] on input "text" at bounding box center [126, 168] width 90 height 9
click at [136, 171] on input "text" at bounding box center [126, 168] width 90 height 9
paste input "20000"
type input "20000"
click at [107, 186] on button "确 定" at bounding box center [103, 187] width 18 height 9
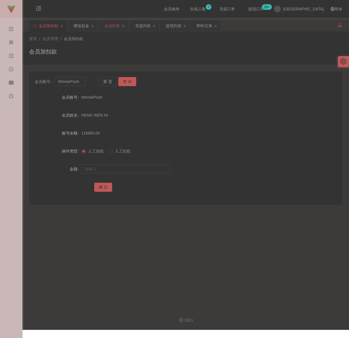
click at [110, 25] on div "会员列表" at bounding box center [112, 25] width 16 height 11
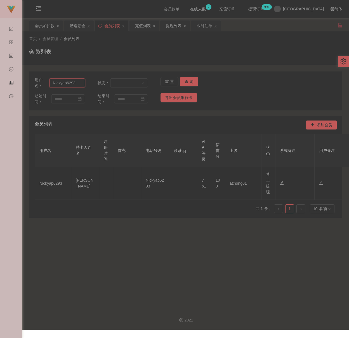
click at [78, 80] on input "Nickyap6293" at bounding box center [68, 82] width 36 height 9
paste input "[DEMOGRAPHIC_DATA]"
type input "[DEMOGRAPHIC_DATA]"
click at [187, 80] on button "查 询" at bounding box center [189, 81] width 18 height 9
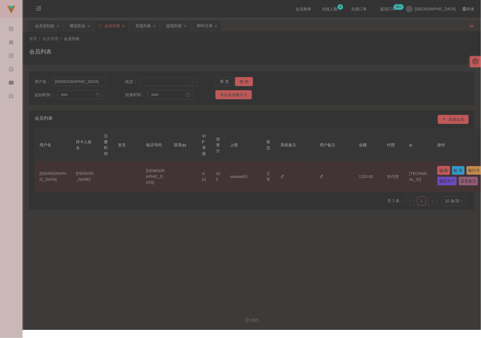
click at [349, 171] on button "编 辑" at bounding box center [443, 170] width 13 height 9
type input "[DEMOGRAPHIC_DATA]"
type input "[PERSON_NAME]"
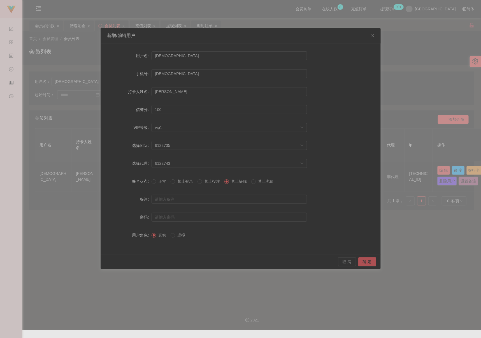
click at [349, 260] on button "确 定" at bounding box center [367, 261] width 18 height 9
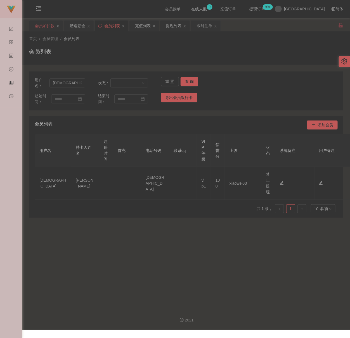
click at [45, 26] on div "会员加扣款" at bounding box center [45, 25] width 20 height 11
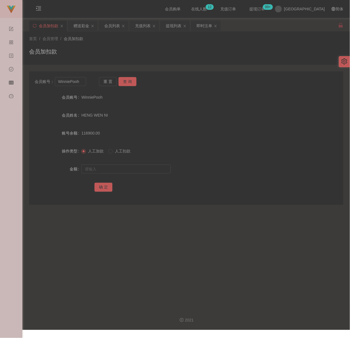
click at [129, 51] on div "会员加扣款" at bounding box center [186, 53] width 315 height 13
click at [76, 83] on input "WinniePooh" at bounding box center [70, 81] width 31 height 9
paste input "qq123"
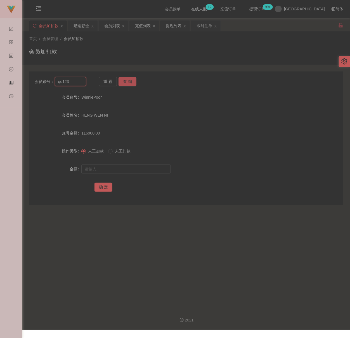
type input "qq123"
click at [125, 81] on button "查 询" at bounding box center [128, 81] width 18 height 9
click at [120, 167] on input "text" at bounding box center [126, 168] width 90 height 9
click at [152, 172] on input "text" at bounding box center [126, 168] width 90 height 9
paste input "30"
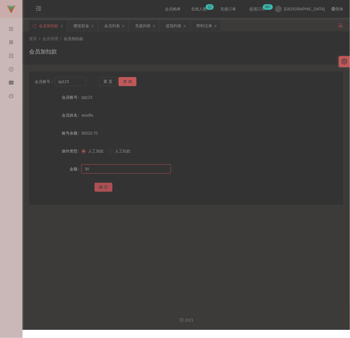
type input "30"
drag, startPoint x: 102, startPoint y: 188, endPoint x: 113, endPoint y: 187, distance: 10.2
click at [102, 188] on button "确 定" at bounding box center [104, 187] width 18 height 9
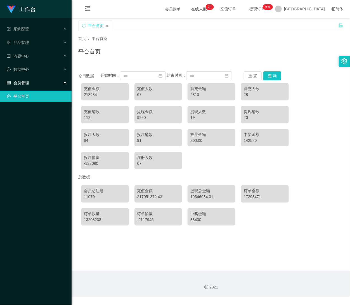
click at [33, 80] on div "会员管理" at bounding box center [36, 82] width 72 height 11
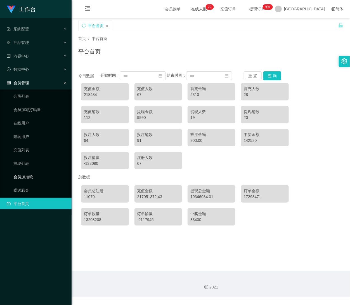
click at [28, 174] on link "会员加扣款" at bounding box center [40, 176] width 54 height 11
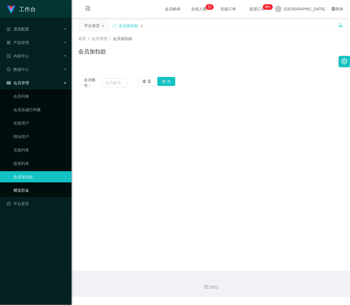
click at [24, 185] on link "赠送彩金" at bounding box center [40, 190] width 54 height 11
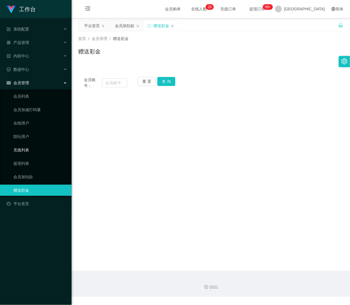
click at [25, 145] on link "充值列表" at bounding box center [40, 149] width 54 height 11
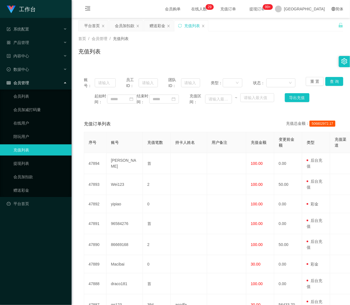
click at [207, 25] on div "充值列表" at bounding box center [192, 25] width 34 height 11
click at [204, 25] on icon "图标: close" at bounding box center [203, 25] width 3 height 3
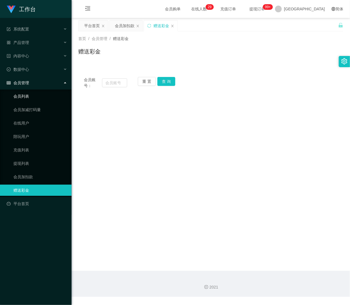
click at [24, 92] on link "会员列表" at bounding box center [40, 96] width 54 height 11
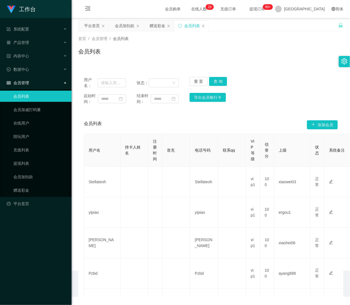
click at [24, 81] on span "会员管理" at bounding box center [18, 83] width 22 height 4
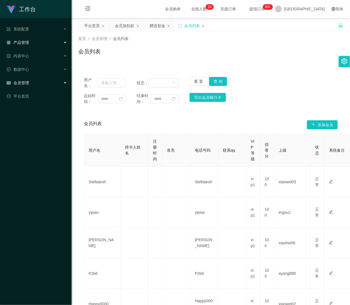
click at [23, 43] on span "产品管理" at bounding box center [18, 42] width 22 height 4
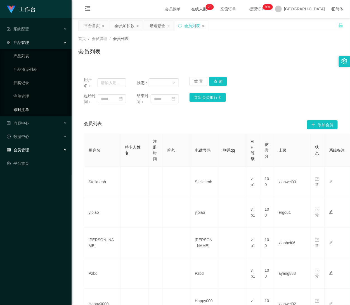
click at [24, 108] on link "即时注单" at bounding box center [40, 109] width 54 height 11
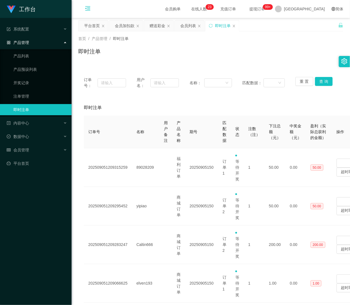
click at [88, 7] on icon "图标: menu-fold" at bounding box center [88, 9] width 6 height 6
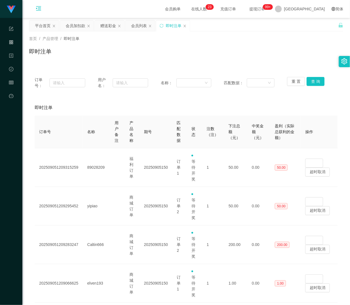
click at [343, 60] on icon "图标: setting" at bounding box center [345, 61] width 6 height 6
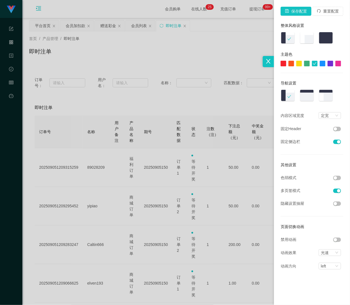
click at [336, 179] on button "button" at bounding box center [338, 178] width 8 height 4
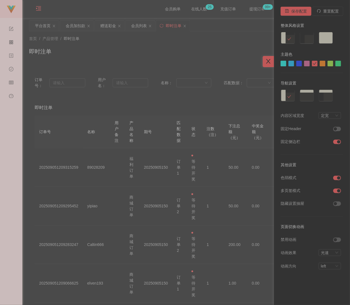
click at [269, 61] on icon "图标: close" at bounding box center [269, 61] width 6 height 6
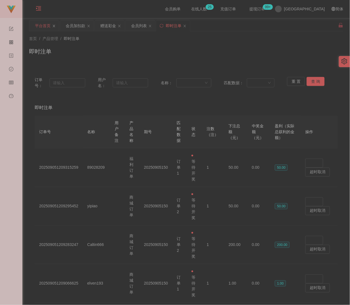
click at [53, 25] on icon "图标: close" at bounding box center [53, 25] width 3 height 3
click at [50, 24] on div "会员加扣款" at bounding box center [45, 25] width 20 height 11
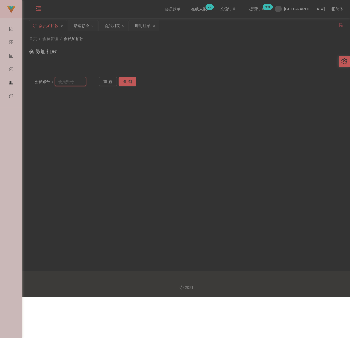
click at [79, 81] on input "text" at bounding box center [70, 81] width 31 height 9
paste input "Yeap98664"
type input "Yeap98664"
click at [135, 83] on button "查 询" at bounding box center [128, 81] width 18 height 9
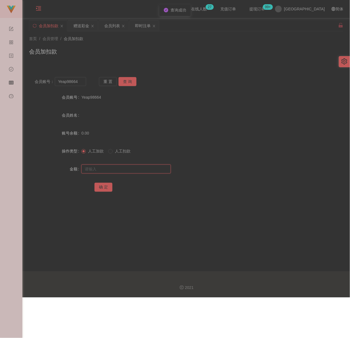
click at [119, 169] on input "text" at bounding box center [126, 168] width 90 height 9
paste input "30"
type input "30"
click at [106, 186] on button "确 定" at bounding box center [104, 187] width 18 height 9
click at [83, 79] on input "Yeap98664" at bounding box center [70, 81] width 31 height 9
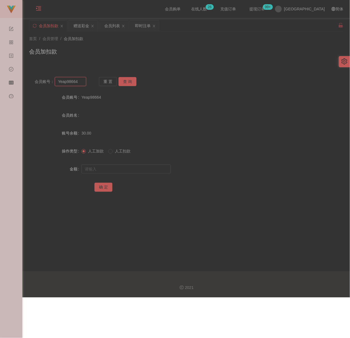
click at [83, 79] on input "Yeap98664" at bounding box center [70, 81] width 31 height 9
paste input "0175993911"
type input "0175993911"
click at [128, 80] on button "查 询" at bounding box center [128, 81] width 18 height 9
click at [118, 167] on input "text" at bounding box center [126, 168] width 90 height 9
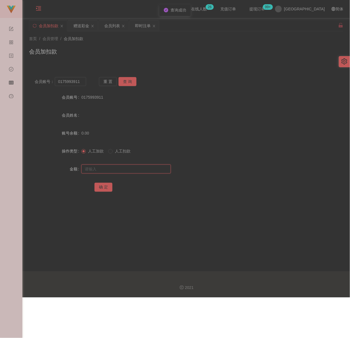
click at [127, 171] on input "text" at bounding box center [126, 168] width 90 height 9
paste input "30"
type input "30"
drag, startPoint x: 107, startPoint y: 186, endPoint x: 112, endPoint y: 186, distance: 4.2
click at [107, 186] on button "确 定" at bounding box center [104, 187] width 18 height 9
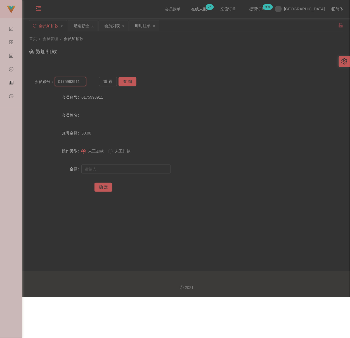
click at [81, 83] on input "0175993911" at bounding box center [70, 81] width 31 height 9
paste input "lilywee72"
type input "lilywee72"
click at [133, 81] on button "查 询" at bounding box center [128, 81] width 18 height 9
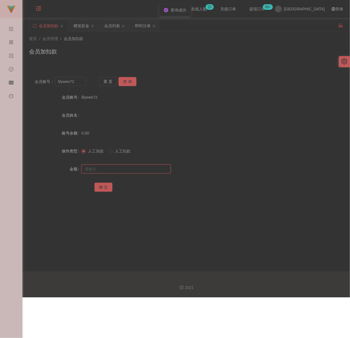
click at [127, 169] on input "text" at bounding box center [126, 168] width 90 height 9
click at [149, 166] on input "text" at bounding box center [126, 168] width 90 height 9
paste input "30"
type input "30"
click at [106, 188] on button "确 定" at bounding box center [104, 187] width 18 height 9
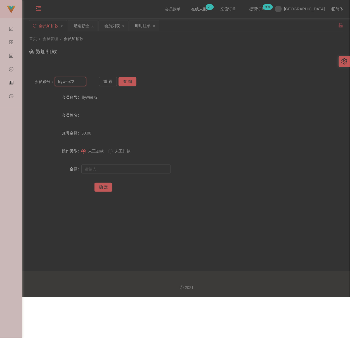
click at [76, 83] on input "lilywee72" at bounding box center [70, 81] width 31 height 9
paste input "786678"
type input "786678"
click at [126, 80] on button "查 询" at bounding box center [128, 81] width 18 height 9
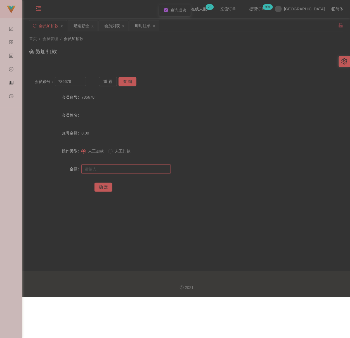
drag, startPoint x: 132, startPoint y: 170, endPoint x: 135, endPoint y: 170, distance: 2.8
click at [132, 170] on input "text" at bounding box center [126, 168] width 90 height 9
click at [146, 168] on input "text" at bounding box center [126, 168] width 90 height 9
paste input "30"
type input "30"
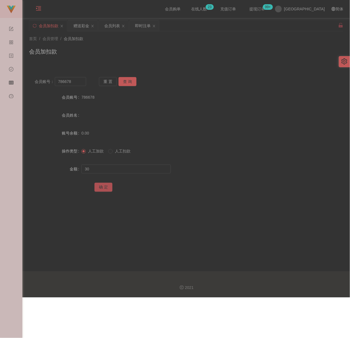
drag, startPoint x: 101, startPoint y: 187, endPoint x: 104, endPoint y: 187, distance: 3.1
click at [101, 187] on button "确 定" at bounding box center [104, 187] width 18 height 9
click at [73, 83] on input "786678" at bounding box center [70, 81] width 31 height 9
paste input "YXL"
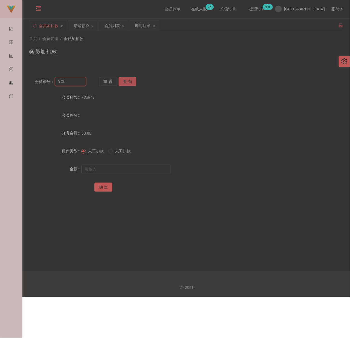
type input "YXL"
click at [127, 80] on button "查 询" at bounding box center [128, 81] width 18 height 9
click at [127, 170] on input "text" at bounding box center [126, 168] width 90 height 9
drag, startPoint x: 151, startPoint y: 166, endPoint x: 148, endPoint y: 167, distance: 3.5
click at [151, 166] on input "text" at bounding box center [126, 168] width 90 height 9
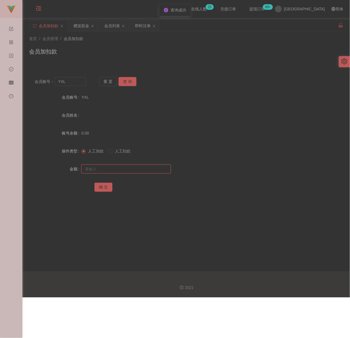
paste input "30"
type input "30"
drag, startPoint x: 106, startPoint y: 186, endPoint x: 118, endPoint y: 188, distance: 11.9
click at [106, 186] on button "确 定" at bounding box center [104, 187] width 18 height 9
click at [77, 84] on input "YXL" at bounding box center [70, 81] width 31 height 9
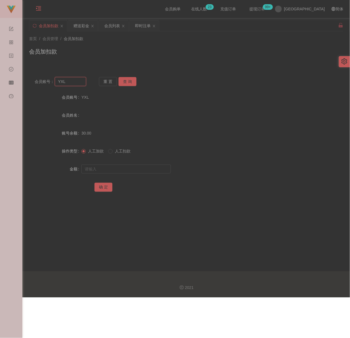
click at [77, 84] on input "YXL" at bounding box center [70, 81] width 31 height 9
paste input "edwardngoe"
type input "edwardngoe"
click at [124, 82] on button "查 询" at bounding box center [128, 81] width 18 height 9
click at [118, 167] on input "text" at bounding box center [126, 168] width 90 height 9
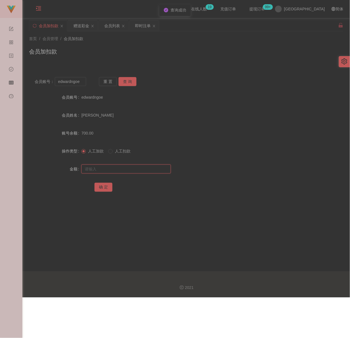
click at [141, 164] on input "text" at bounding box center [126, 168] width 90 height 9
paste input "1000"
type input "1000"
click at [105, 185] on button "确 定" at bounding box center [104, 187] width 18 height 9
click at [82, 83] on input "edwardngoe" at bounding box center [70, 81] width 31 height 9
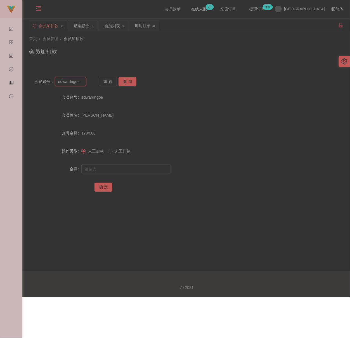
click at [82, 83] on input "edwardngoe" at bounding box center [70, 81] width 31 height 9
paste input "Patrick570"
type input "Patrick570"
drag, startPoint x: 131, startPoint y: 81, endPoint x: 124, endPoint y: 94, distance: 15.4
click at [131, 81] on button "查 询" at bounding box center [128, 81] width 18 height 9
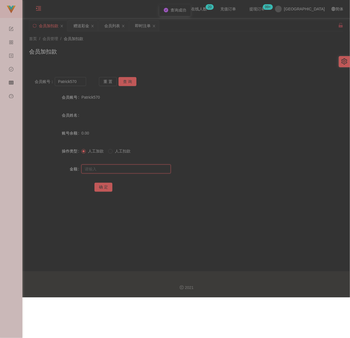
click at [105, 165] on input "text" at bounding box center [126, 168] width 90 height 9
click at [128, 167] on input "text" at bounding box center [126, 168] width 90 height 9
paste input "30"
type input "30"
click at [101, 183] on button "确 定" at bounding box center [104, 187] width 18 height 9
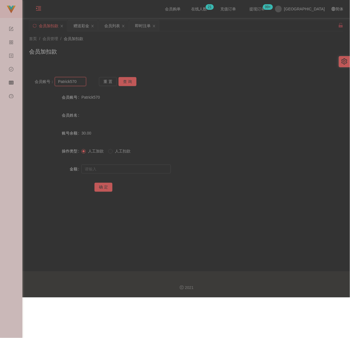
click at [75, 84] on input "Patrick570" at bounding box center [70, 81] width 31 height 9
paste input "5255"
click at [82, 83] on input "Patrick575255" at bounding box center [70, 81] width 31 height 9
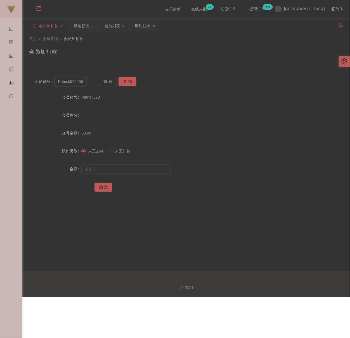
click at [82, 83] on input "Patrick575255" at bounding box center [70, 81] width 31 height 9
paste input "text"
type input "5255"
click at [127, 83] on button "查 询" at bounding box center [128, 81] width 18 height 9
click at [115, 170] on input "text" at bounding box center [126, 168] width 90 height 9
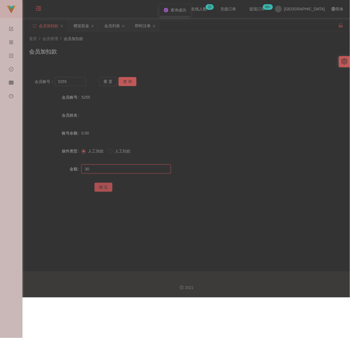
type input "30"
click at [101, 185] on button "确 定" at bounding box center [104, 187] width 18 height 9
click at [76, 83] on input "5255" at bounding box center [70, 81] width 31 height 9
paste input "choishen"
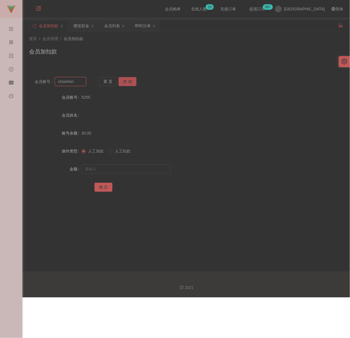
type input "choishen"
click at [128, 81] on button "查 询" at bounding box center [128, 81] width 18 height 9
click at [119, 164] on div at bounding box center [173, 168] width 184 height 11
click at [125, 170] on input "text" at bounding box center [126, 168] width 90 height 9
click at [134, 169] on input "text" at bounding box center [126, 168] width 90 height 9
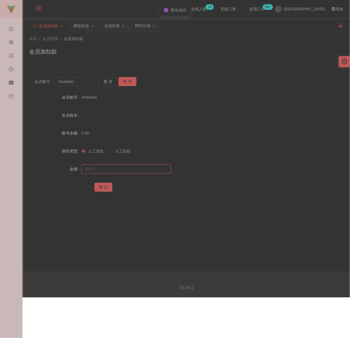
paste input "30"
type input "30"
drag, startPoint x: 99, startPoint y: 184, endPoint x: 135, endPoint y: 189, distance: 36.5
click at [99, 184] on button "确 定" at bounding box center [104, 187] width 18 height 9
click at [84, 82] on input "choishen" at bounding box center [70, 81] width 31 height 9
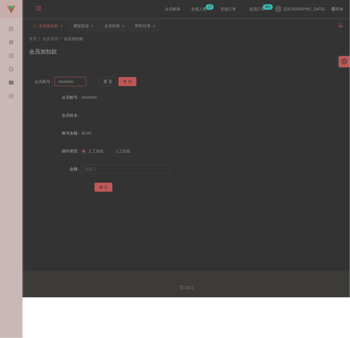
click at [84, 82] on input "choishen" at bounding box center [70, 81] width 31 height 9
paste input "jedol"
type input "jedol"
click at [128, 81] on button "查 询" at bounding box center [128, 81] width 18 height 9
click at [126, 170] on input "text" at bounding box center [126, 168] width 90 height 9
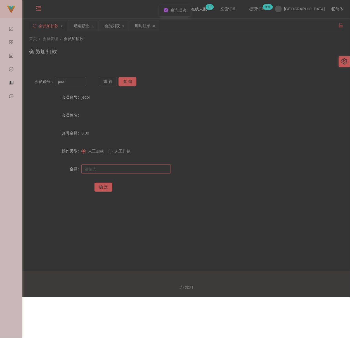
drag, startPoint x: 160, startPoint y: 165, endPoint x: 157, endPoint y: 166, distance: 2.9
click at [160, 165] on input "text" at bounding box center [126, 168] width 90 height 9
paste input "30"
type input "30"
click at [107, 186] on button "确 定" at bounding box center [104, 187] width 18 height 9
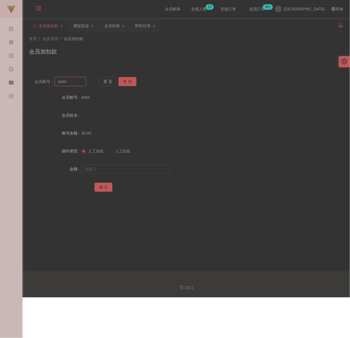
click at [76, 78] on input "jedol" at bounding box center [70, 81] width 31 height 9
paste input "Happy0000"
type input "Happy0000"
click at [128, 83] on button "查 询" at bounding box center [128, 81] width 18 height 9
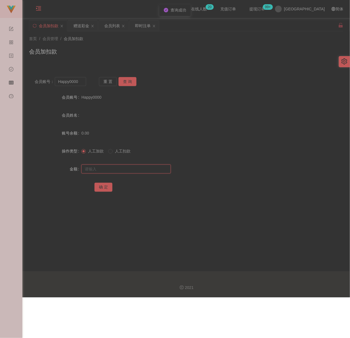
drag, startPoint x: 123, startPoint y: 167, endPoint x: 133, endPoint y: 168, distance: 9.6
click at [123, 167] on input "text" at bounding box center [126, 168] width 90 height 9
click at [154, 169] on input "text" at bounding box center [126, 168] width 90 height 9
paste input "30"
type input "30"
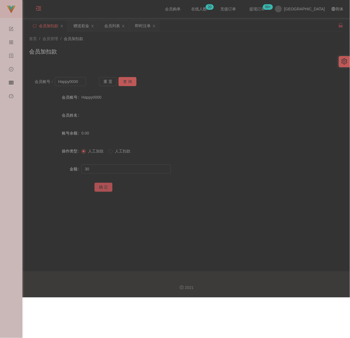
click at [110, 187] on button "确 定" at bounding box center [104, 187] width 18 height 9
click at [81, 83] on input "Happy0000" at bounding box center [70, 81] width 31 height 9
paste input "Stephlim"
type input "Stephlim"
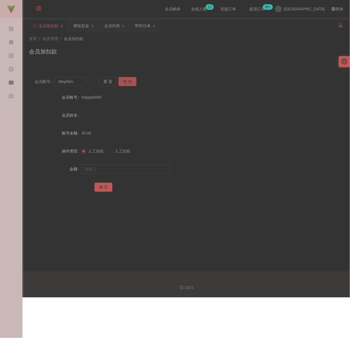
click at [123, 79] on button "查 询" at bounding box center [128, 81] width 18 height 9
click at [118, 166] on input "text" at bounding box center [126, 168] width 90 height 9
click at [121, 165] on input "text" at bounding box center [126, 168] width 90 height 9
paste input "30"
type input "30"
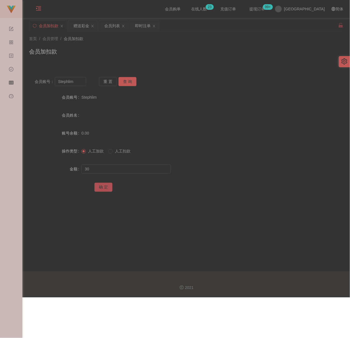
click at [105, 189] on button "确 定" at bounding box center [104, 187] width 18 height 9
click at [81, 82] on input "Stephlim" at bounding box center [70, 81] width 31 height 9
paste input "LeeJiaHin"
click at [125, 82] on button "查 询" at bounding box center [128, 81] width 18 height 9
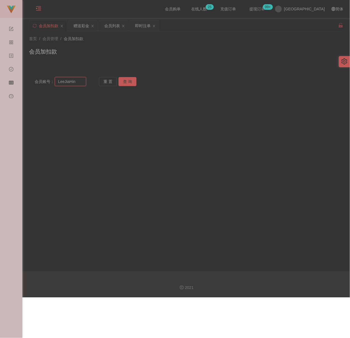
click at [81, 83] on input "LeeJiaHin" at bounding box center [70, 81] width 31 height 9
paste input "ChongHing"
type input "ChongHing"
drag, startPoint x: 124, startPoint y: 82, endPoint x: 124, endPoint y: 86, distance: 3.4
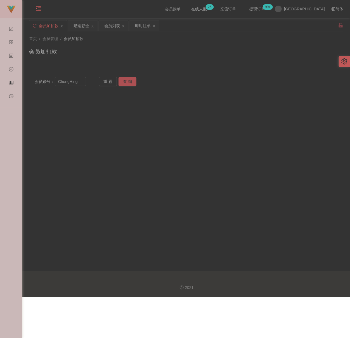
click at [124, 82] on button "查 询" at bounding box center [128, 81] width 18 height 9
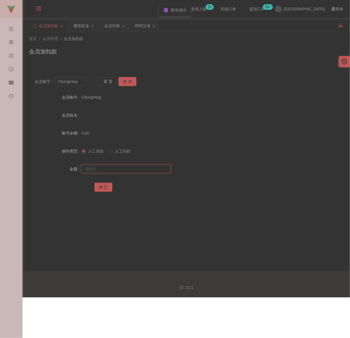
click at [105, 165] on input "text" at bounding box center [126, 168] width 90 height 9
type input "30"
drag, startPoint x: 100, startPoint y: 186, endPoint x: 160, endPoint y: 193, distance: 60.6
click at [100, 186] on button "确 定" at bounding box center [104, 187] width 18 height 9
click at [81, 79] on input "ChongHing" at bounding box center [70, 81] width 31 height 9
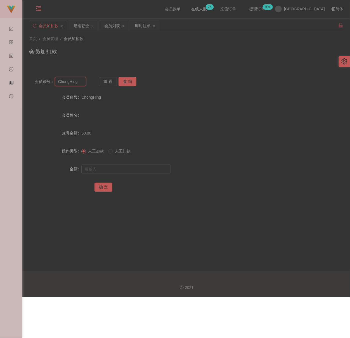
click at [81, 79] on input "ChongHing" at bounding box center [70, 81] width 31 height 9
paste input "wulala"
type input "wulala"
click at [125, 82] on button "查 询" at bounding box center [128, 81] width 18 height 9
drag, startPoint x: 119, startPoint y: 168, endPoint x: 125, endPoint y: 169, distance: 5.4
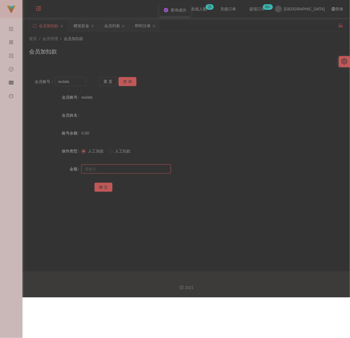
click at [119, 168] on input "text" at bounding box center [126, 168] width 90 height 9
drag, startPoint x: 144, startPoint y: 167, endPoint x: 138, endPoint y: 169, distance: 6.0
click at [144, 167] on input "text" at bounding box center [126, 168] width 90 height 9
paste input "30"
type input "30"
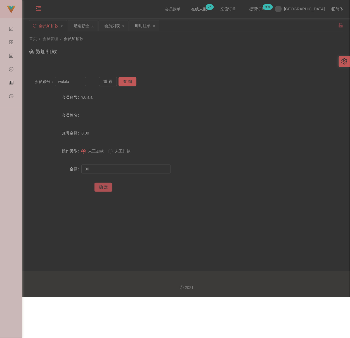
click at [100, 188] on button "确 定" at bounding box center [104, 187] width 18 height 9
click at [80, 85] on input "wulala" at bounding box center [70, 81] width 31 height 9
paste input "Ken0221"
type input "Ken0221"
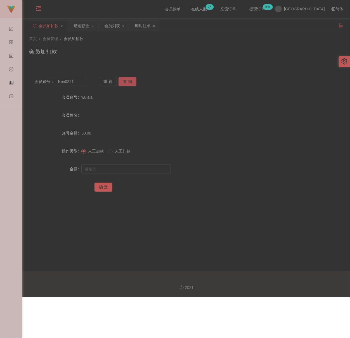
click at [126, 78] on button "查 询" at bounding box center [128, 81] width 18 height 9
click at [121, 168] on input "text" at bounding box center [126, 168] width 90 height 9
click at [151, 170] on input "text" at bounding box center [126, 168] width 90 height 9
paste input "30"
type input "30"
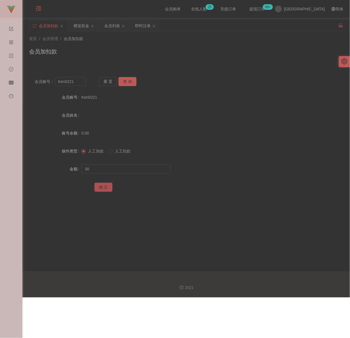
drag, startPoint x: 102, startPoint y: 183, endPoint x: 106, endPoint y: 187, distance: 5.7
click at [102, 183] on button "确 定" at bounding box center [104, 187] width 18 height 9
click at [114, 27] on div "会员列表" at bounding box center [112, 25] width 16 height 11
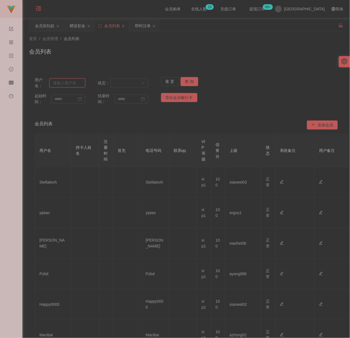
click at [74, 82] on input "text" at bounding box center [68, 82] width 36 height 9
paste input "stellateoh"
type input "stellateoh"
click at [187, 80] on button "查 询" at bounding box center [190, 81] width 18 height 9
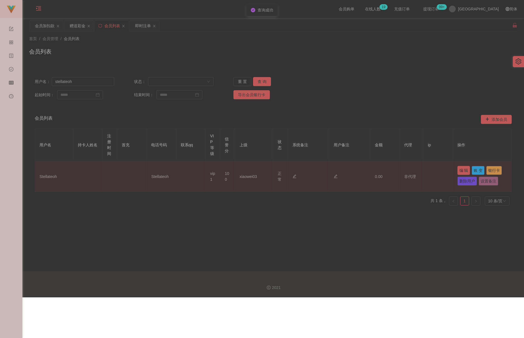
click at [350, 170] on button "编 辑" at bounding box center [463, 170] width 13 height 9
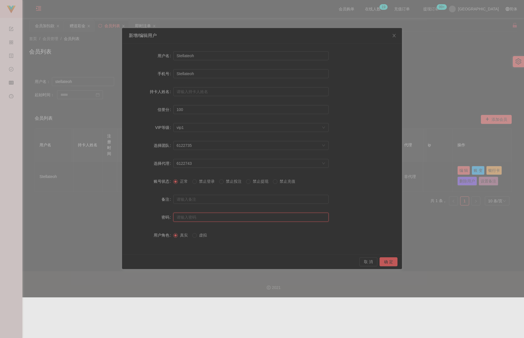
drag, startPoint x: 212, startPoint y: 219, endPoint x: 233, endPoint y: 226, distance: 22.5
click at [212, 219] on input "text" at bounding box center [250, 216] width 155 height 9
click at [236, 218] on input "text" at bounding box center [250, 216] width 155 height 9
paste input "138836"
type input "138836"
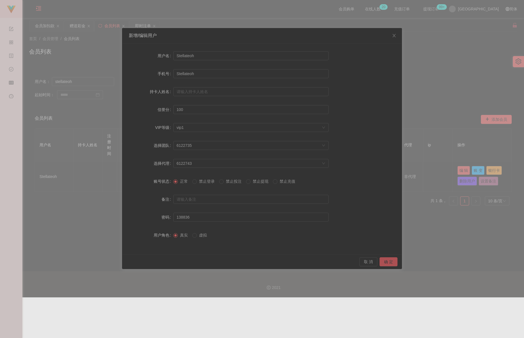
click at [350, 259] on button "确 定" at bounding box center [389, 261] width 18 height 9
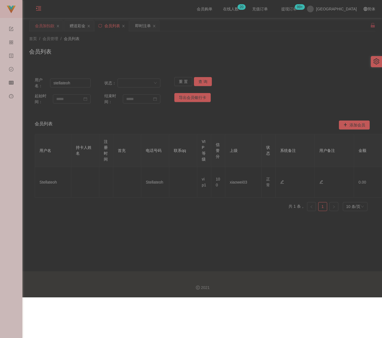
click at [44, 27] on div "会员加扣款" at bounding box center [45, 25] width 20 height 11
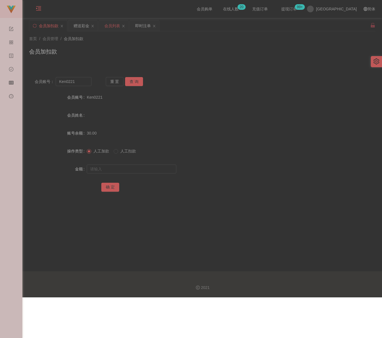
click at [114, 25] on div "会员列表" at bounding box center [112, 25] width 16 height 11
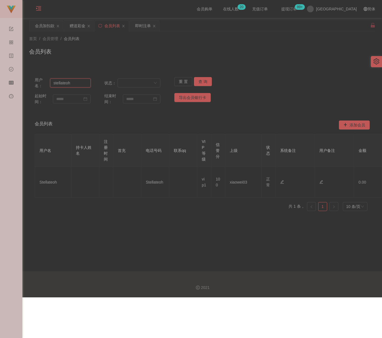
click at [73, 86] on input "stellateoh" at bounding box center [70, 82] width 41 height 9
paste input "Cheng2233"
type input "Cheng2233"
click at [203, 83] on button "查 询" at bounding box center [203, 81] width 18 height 9
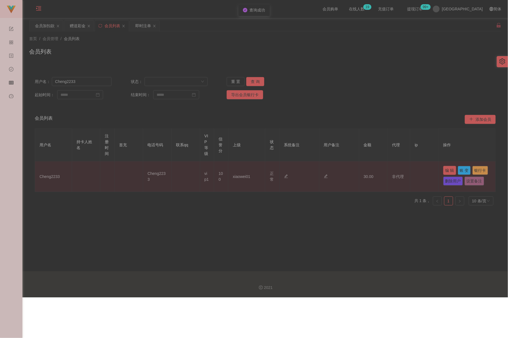
click at [350, 168] on button "编 辑" at bounding box center [449, 170] width 13 height 9
type input "Cheng2233"
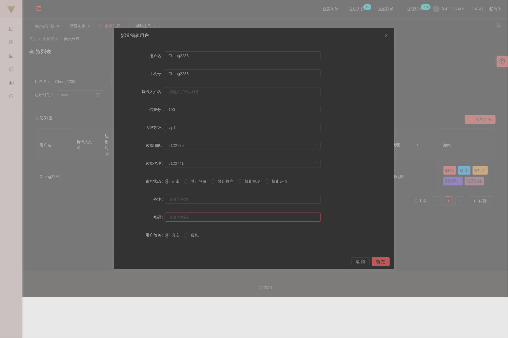
click at [235, 216] on input "text" at bounding box center [242, 216] width 155 height 9
paste input "123456"
type input "123456"
click at [350, 261] on button "确 定" at bounding box center [380, 261] width 18 height 9
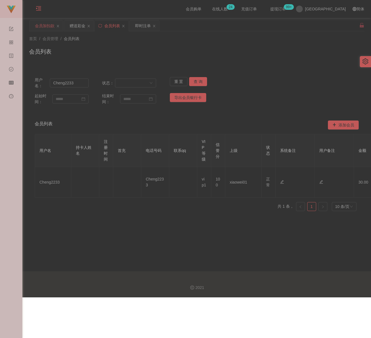
click at [41, 23] on div "会员加扣款" at bounding box center [45, 25] width 20 height 11
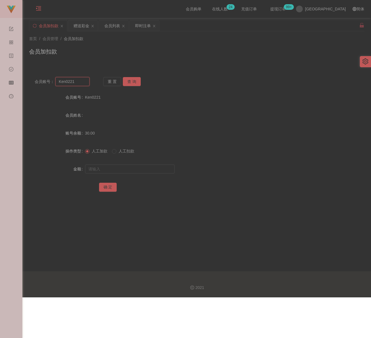
click at [74, 82] on input "Ken0221" at bounding box center [72, 81] width 34 height 9
paste input "4567890"
type input "4567890"
click at [130, 82] on button "查 询" at bounding box center [132, 81] width 18 height 9
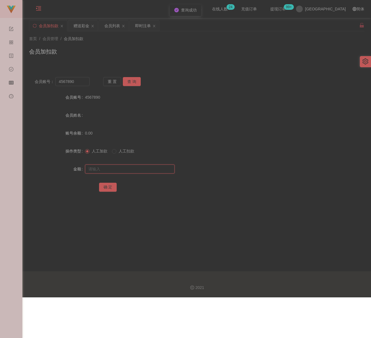
click at [124, 169] on input "text" at bounding box center [130, 168] width 90 height 9
drag, startPoint x: 160, startPoint y: 169, endPoint x: 154, endPoint y: 172, distance: 7.0
click at [160, 169] on input "text" at bounding box center [130, 168] width 90 height 9
paste input "30"
type input "30"
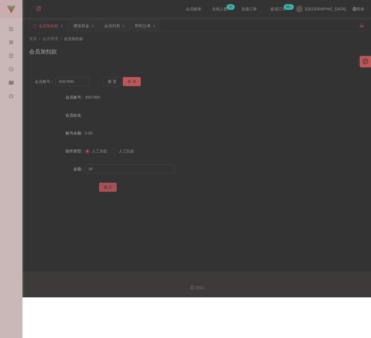
click at [113, 185] on button "确 定" at bounding box center [108, 187] width 18 height 9
click at [78, 81] on input "4567890" at bounding box center [72, 81] width 34 height 9
click at [77, 80] on input "4567890" at bounding box center [72, 81] width 34 height 9
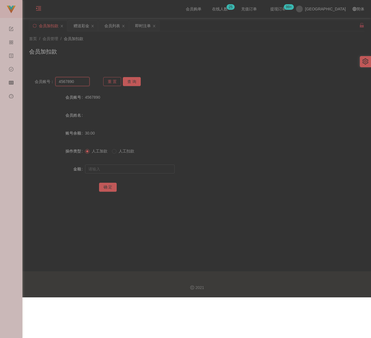
paste input "0169792277"
type input "0169792277"
click at [133, 82] on button "查 询" at bounding box center [132, 81] width 18 height 9
click at [120, 165] on input "text" at bounding box center [130, 168] width 90 height 9
click at [129, 170] on input "text" at bounding box center [130, 168] width 90 height 9
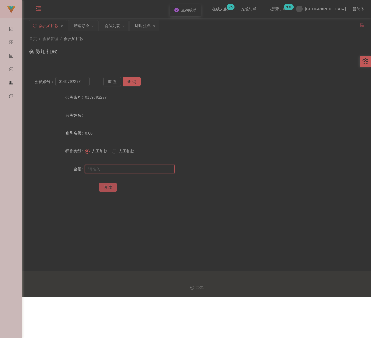
paste input "30"
type input "30"
drag, startPoint x: 102, startPoint y: 188, endPoint x: 107, endPoint y: 187, distance: 5.0
click at [103, 187] on button "确 定" at bounding box center [108, 187] width 18 height 9
click at [82, 79] on input "0169792277" at bounding box center [72, 81] width 34 height 9
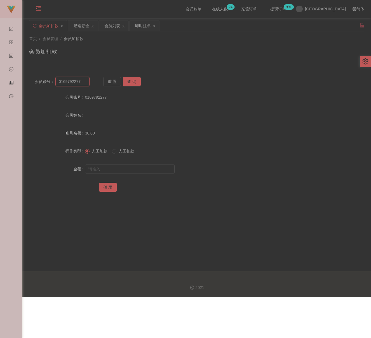
click at [82, 79] on input "0169792277" at bounding box center [72, 81] width 34 height 9
paste input "yzyz"
type input "yzyz"
drag, startPoint x: 131, startPoint y: 80, endPoint x: 131, endPoint y: 83, distance: 2.8
click at [131, 80] on button "查 询" at bounding box center [132, 81] width 18 height 9
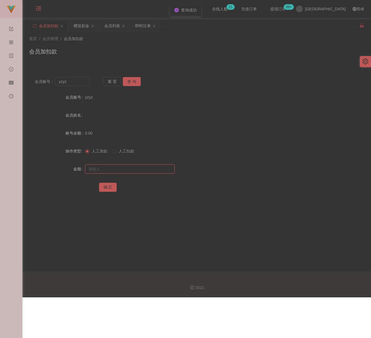
click at [126, 170] on input "text" at bounding box center [130, 168] width 90 height 9
click at [138, 172] on div at bounding box center [183, 168] width 196 height 11
click at [130, 170] on input "text" at bounding box center [130, 168] width 90 height 9
click at [130, 169] on input "text" at bounding box center [130, 168] width 90 height 9
click at [129, 169] on input "text" at bounding box center [130, 168] width 90 height 9
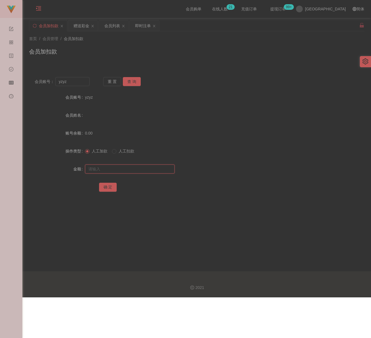
click at [129, 169] on input "text" at bounding box center [130, 168] width 90 height 9
type input "30"
click at [104, 188] on button "确 定" at bounding box center [108, 187] width 18 height 9
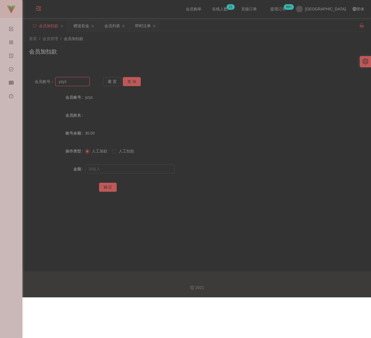
click at [76, 81] on input "yzyz" at bounding box center [72, 81] width 34 height 9
paste input "952688"
type input "952688"
drag, startPoint x: 130, startPoint y: 82, endPoint x: 130, endPoint y: 86, distance: 4.2
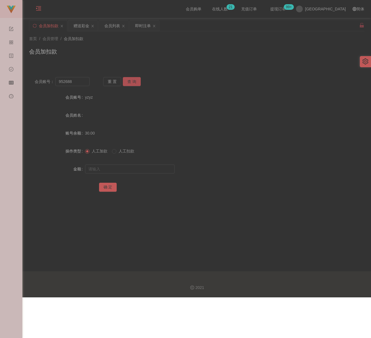
click at [130, 82] on button "查 询" at bounding box center [132, 81] width 18 height 9
click at [116, 163] on div at bounding box center [183, 168] width 196 height 11
drag, startPoint x: 118, startPoint y: 169, endPoint x: 124, endPoint y: 170, distance: 6.0
click at [119, 169] on input "text" at bounding box center [130, 168] width 90 height 9
click at [142, 170] on input "text" at bounding box center [130, 168] width 90 height 9
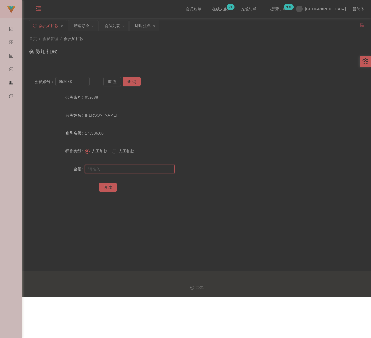
paste input "10400"
type input "10400"
drag, startPoint x: 107, startPoint y: 185, endPoint x: 114, endPoint y: 190, distance: 8.6
click at [107, 185] on button "确 定" at bounding box center [108, 187] width 18 height 9
click at [82, 83] on input "952688" at bounding box center [72, 81] width 34 height 9
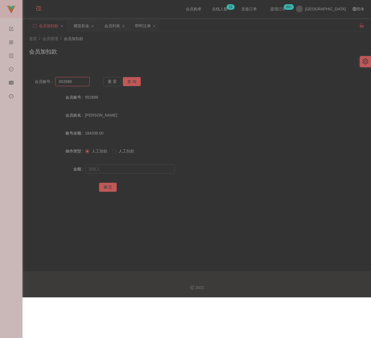
click at [82, 83] on input "952688" at bounding box center [72, 81] width 34 height 9
paste input "qq123"
type input "qq123"
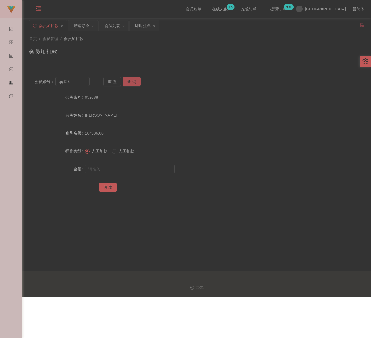
click at [138, 83] on button "查 询" at bounding box center [132, 81] width 18 height 9
click at [128, 168] on input "text" at bounding box center [130, 168] width 90 height 9
click at [118, 168] on input "text" at bounding box center [130, 168] width 90 height 9
paste input "30"
type input "30"
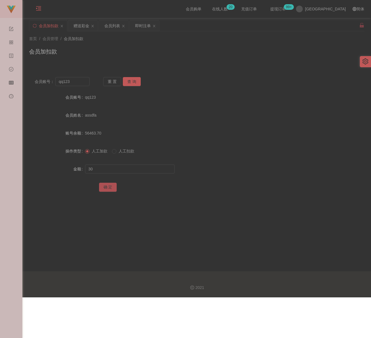
click at [109, 185] on button "确 定" at bounding box center [108, 187] width 18 height 9
click at [75, 82] on input "qq123" at bounding box center [72, 81] width 34 height 9
paste input "Nickyap629"
type input "Nickyap6293"
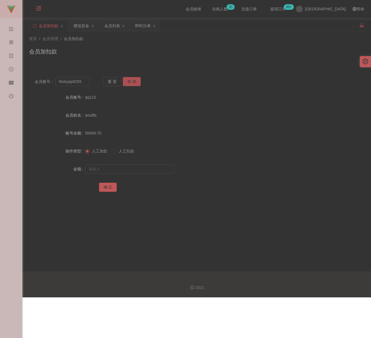
click at [128, 80] on button "查 询" at bounding box center [132, 81] width 18 height 9
drag, startPoint x: 127, startPoint y: 169, endPoint x: 138, endPoint y: 169, distance: 10.6
click at [127, 169] on input "text" at bounding box center [130, 168] width 90 height 9
click at [157, 168] on input "text" at bounding box center [130, 168] width 90 height 9
paste input "28000"
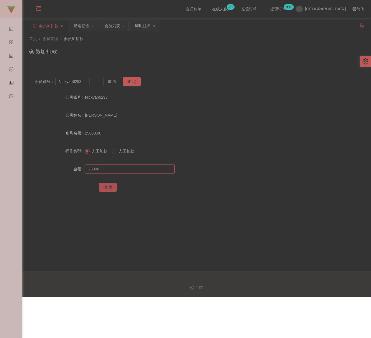
type input "28000"
click at [107, 188] on button "确 定" at bounding box center [108, 187] width 18 height 9
click at [85, 81] on input "Nickyap6293" at bounding box center [72, 81] width 34 height 9
paste input "elven1"
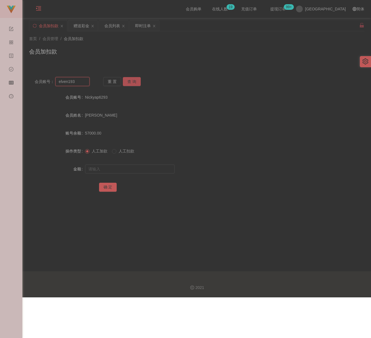
type input "elven193"
click at [136, 81] on button "查 询" at bounding box center [132, 81] width 18 height 9
click at [127, 170] on input "text" at bounding box center [130, 168] width 90 height 9
drag, startPoint x: 154, startPoint y: 170, endPoint x: 146, endPoint y: 171, distance: 7.4
click at [154, 170] on input "text" at bounding box center [130, 168] width 90 height 9
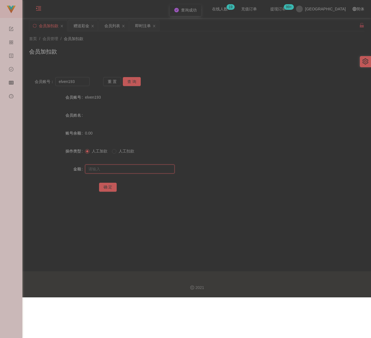
paste input "30"
type input "30"
click at [107, 186] on button "确 定" at bounding box center [108, 187] width 18 height 9
click at [38, 5] on icon "图标: menu-unfold" at bounding box center [38, 9] width 19 height 18
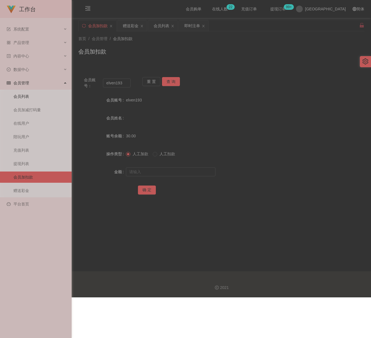
click at [43, 91] on link "会员列表" at bounding box center [40, 96] width 54 height 11
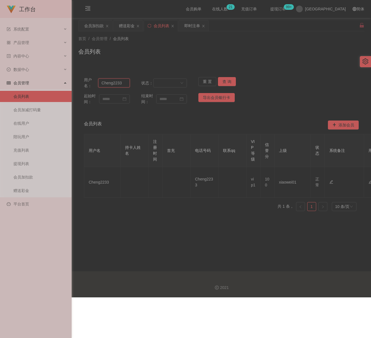
click at [124, 83] on input "Cheng2233" at bounding box center [114, 82] width 32 height 9
paste input "0164707565"
type input "0164707565"
click at [232, 83] on button "查 询" at bounding box center [227, 81] width 18 height 9
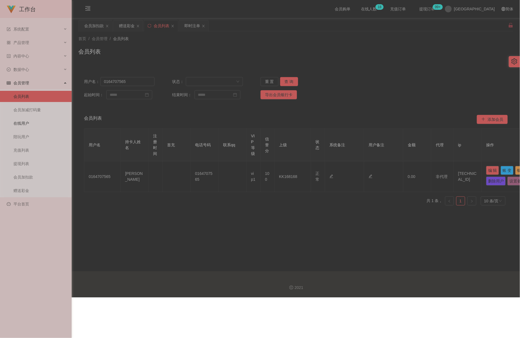
click at [26, 119] on link "在线用户" at bounding box center [40, 123] width 54 height 11
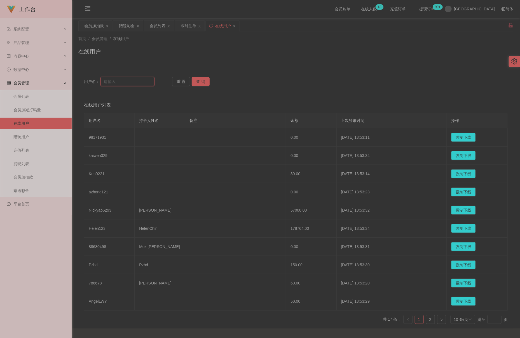
click at [138, 81] on input "text" at bounding box center [127, 81] width 54 height 9
paste input "0164707565"
type input "0164707565"
click at [202, 82] on button "查 询" at bounding box center [201, 81] width 18 height 9
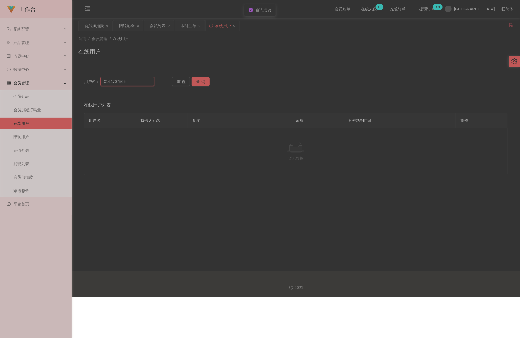
click at [133, 83] on input "0164707565" at bounding box center [127, 81] width 54 height 9
click at [235, 26] on icon "图标: close" at bounding box center [234, 25] width 3 height 3
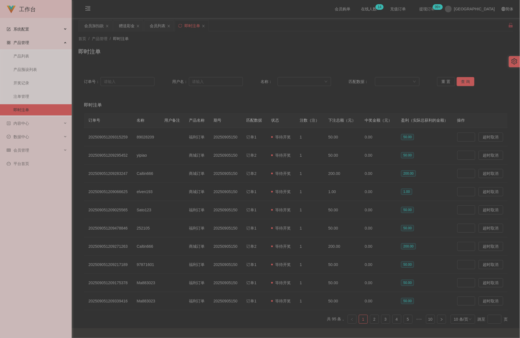
click at [27, 29] on span "系统配置" at bounding box center [18, 29] width 22 height 4
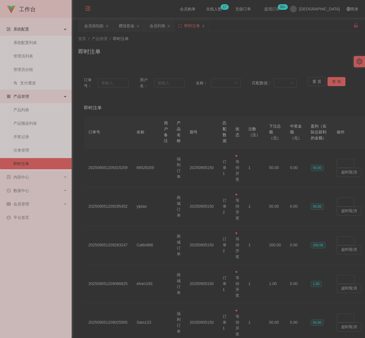
click at [86, 8] on icon "图标: menu-fold" at bounding box center [88, 9] width 6 height 6
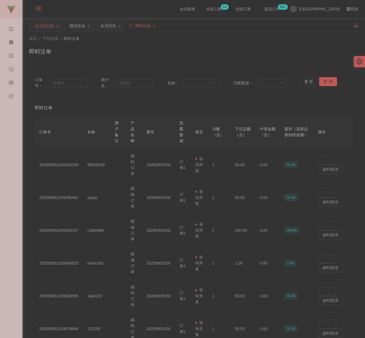
click at [46, 26] on div "会员加扣款" at bounding box center [45, 25] width 20 height 11
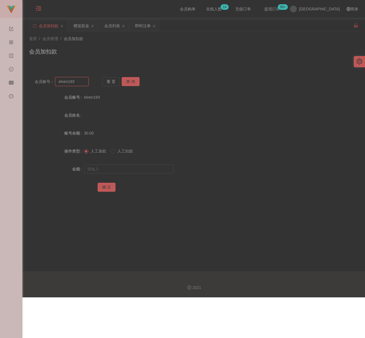
click at [75, 80] on input "elven193" at bounding box center [71, 81] width 33 height 9
paste input "11022"
type input "110223"
click at [137, 83] on button "查 询" at bounding box center [131, 81] width 18 height 9
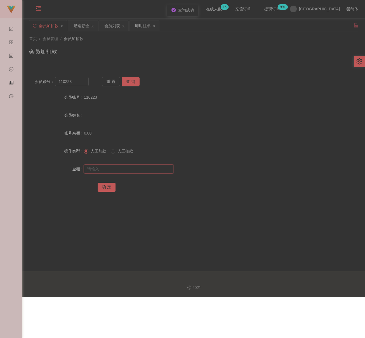
drag, startPoint x: 135, startPoint y: 171, endPoint x: 138, endPoint y: 170, distance: 3.3
click at [135, 170] on input "text" at bounding box center [129, 168] width 90 height 9
click at [139, 171] on input "text" at bounding box center [129, 168] width 90 height 9
paste input "30"
type input "30"
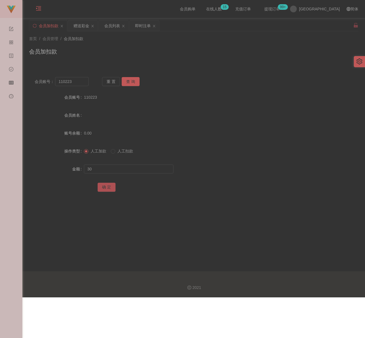
click at [107, 185] on button "确 定" at bounding box center [107, 187] width 18 height 9
click at [76, 82] on input "110223" at bounding box center [71, 81] width 33 height 9
paste input "888801041970"
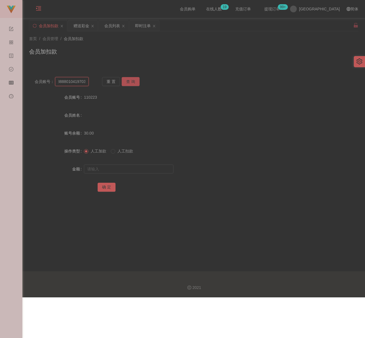
type input "8888010419703"
click at [127, 81] on button "查 询" at bounding box center [131, 81] width 18 height 9
click at [128, 170] on input "text" at bounding box center [129, 168] width 90 height 9
click at [149, 170] on input "text" at bounding box center [129, 168] width 90 height 9
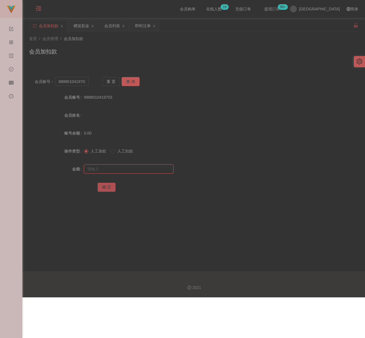
paste input "30"
type input "30"
click at [110, 187] on button "确 定" at bounding box center [107, 187] width 18 height 9
click at [115, 25] on div "会员列表" at bounding box center [112, 25] width 16 height 11
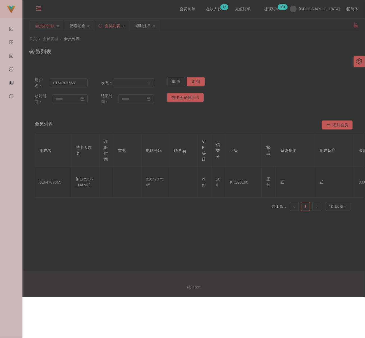
click at [45, 26] on div "会员加扣款" at bounding box center [45, 25] width 20 height 11
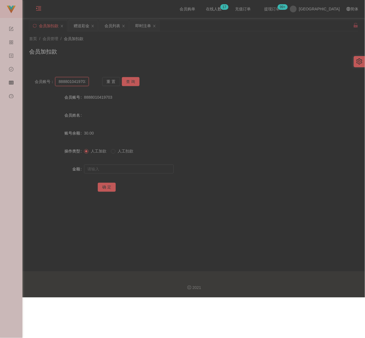
click at [78, 82] on input "8888010419703" at bounding box center [71, 81] width 33 height 9
paste input "Stellateoh"
type input "Stellateoh"
click at [128, 80] on button "查 询" at bounding box center [131, 81] width 18 height 9
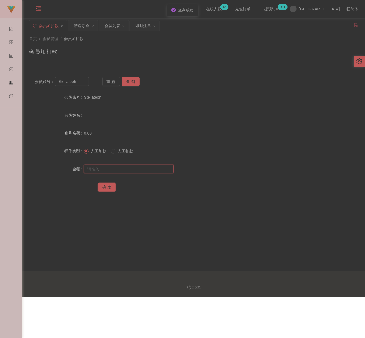
click at [134, 168] on input "text" at bounding box center [129, 168] width 90 height 9
click at [158, 171] on input "text" at bounding box center [129, 168] width 90 height 9
paste input "30"
type input "30"
click at [107, 188] on button "确 定" at bounding box center [107, 187] width 18 height 9
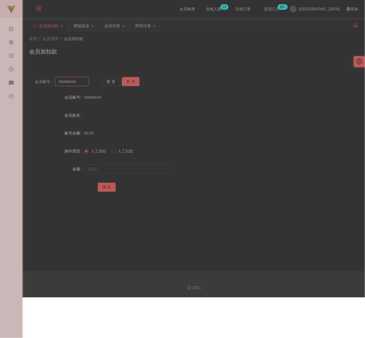
click at [78, 79] on input "Stellateoh" at bounding box center [71, 81] width 33 height 9
paste input "qq123"
type input "qq123"
click at [129, 78] on button "查 询" at bounding box center [131, 81] width 18 height 9
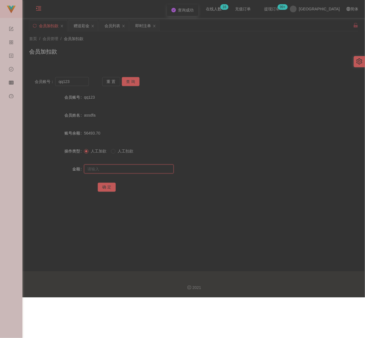
click at [123, 167] on input "text" at bounding box center [129, 168] width 90 height 9
type input "30"
drag, startPoint x: 100, startPoint y: 184, endPoint x: 114, endPoint y: 189, distance: 14.5
click at [100, 184] on button "确 定" at bounding box center [107, 187] width 18 height 9
click at [72, 81] on input "qq123" at bounding box center [71, 81] width 33 height 9
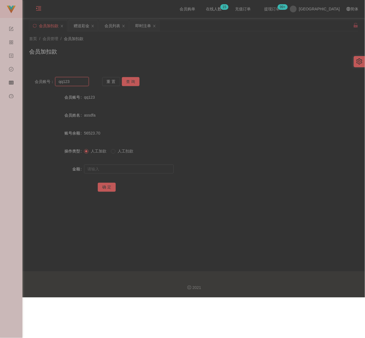
click at [72, 81] on input "qq123" at bounding box center [71, 81] width 33 height 9
paste input "lingjianhau"
type input "lingjianhau"
drag, startPoint x: 128, startPoint y: 78, endPoint x: 128, endPoint y: 83, distance: 5.0
click at [128, 78] on button "查 询" at bounding box center [131, 81] width 18 height 9
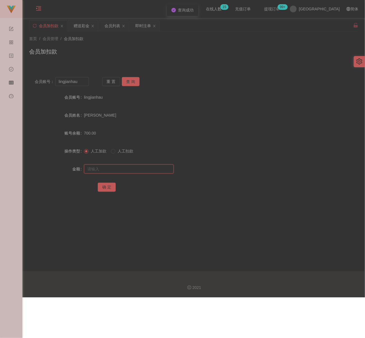
click at [136, 170] on input "text" at bounding box center [129, 168] width 90 height 9
click at [139, 170] on input "text" at bounding box center [129, 168] width 90 height 9
paste input "3000"
type input "3000"
click at [104, 187] on button "确 定" at bounding box center [107, 187] width 18 height 9
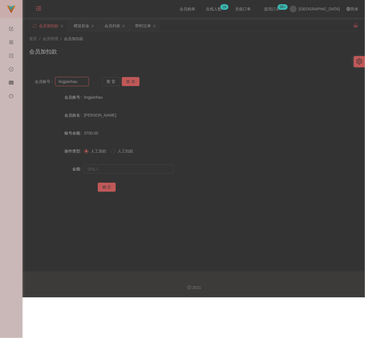
click at [81, 82] on input "lingjianhau" at bounding box center [71, 81] width 33 height 9
paste input "3309"
type input "3309"
click at [130, 82] on button "查 询" at bounding box center [131, 81] width 18 height 9
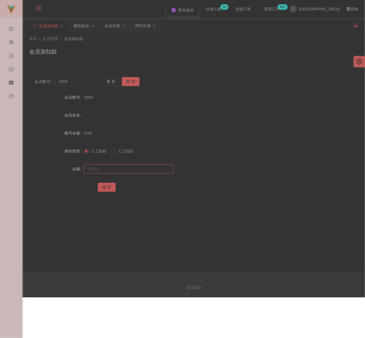
click at [130, 165] on input "text" at bounding box center [129, 168] width 90 height 9
click at [141, 165] on input "text" at bounding box center [129, 168] width 90 height 9
paste input "30"
type input "30"
drag, startPoint x: 103, startPoint y: 186, endPoint x: 117, endPoint y: 185, distance: 13.4
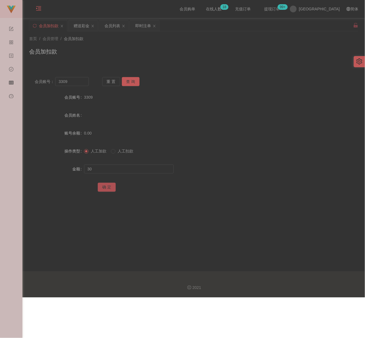
click at [103, 186] on button "确 定" at bounding box center [107, 187] width 18 height 9
click at [334, 69] on div "会员账号： 3309 重 置 查 询 会员账号 3309 会员姓名 账号余额 30.00 操作类型 人工加款 人工扣款 金额 确 定" at bounding box center [193, 135] width 329 height 140
click at [76, 82] on input "3309" at bounding box center [71, 81] width 33 height 9
paste input "yong8965"
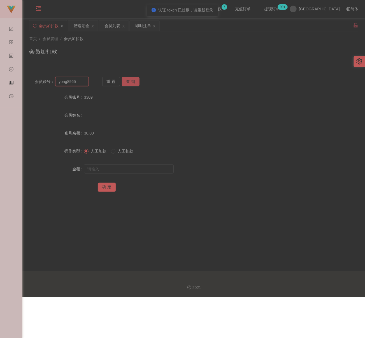
type input "yong8965"
drag, startPoint x: 126, startPoint y: 82, endPoint x: 123, endPoint y: 83, distance: 3.6
click at [127, 82] on button "查 询" at bounding box center [131, 81] width 18 height 9
click at [114, 167] on input "text" at bounding box center [129, 168] width 90 height 9
click at [126, 171] on input "text" at bounding box center [129, 168] width 90 height 9
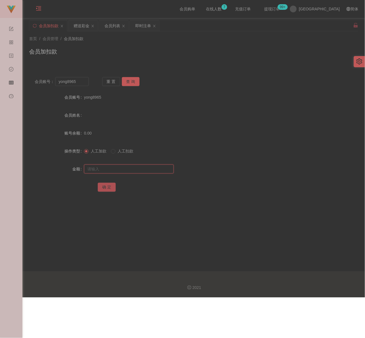
paste input "30"
type input "30"
click at [109, 186] on button "确 定" at bounding box center [107, 187] width 18 height 9
click at [81, 78] on input "yong8965" at bounding box center [71, 81] width 33 height 9
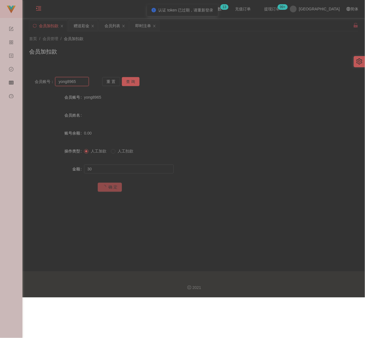
paste input "lingjianhau"
type input "lingjianhau"
click at [134, 83] on button "查 询" at bounding box center [131, 81] width 18 height 9
click at [121, 167] on input "text" at bounding box center [129, 168] width 90 height 9
click at [128, 161] on form "会员账号 lingjianhau 会员姓名 LING JIAN HAU 账号余额 3700.00 操作类型 人工加款 人工扣款 金额 确 定" at bounding box center [193, 142] width 329 height 101
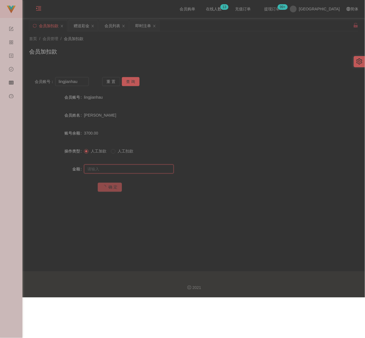
click at [125, 165] on input "text" at bounding box center [129, 168] width 90 height 9
paste input "1000"
type input "1000"
click at [109, 186] on span "确 定" at bounding box center [110, 186] width 24 height 4
click at [80, 83] on input "lingjianhau" at bounding box center [71, 81] width 33 height 9
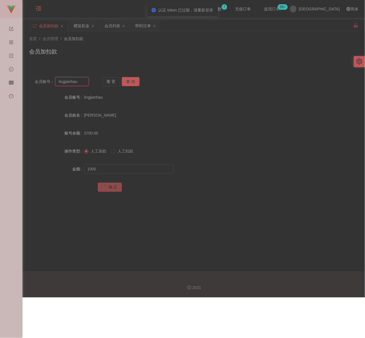
click at [80, 83] on input "lingjianhau" at bounding box center [71, 81] width 33 height 9
paste input "Phph0102"
type input "Phph0102"
click at [130, 81] on button "查 询" at bounding box center [131, 81] width 18 height 9
click at [130, 171] on input "1000" at bounding box center [129, 168] width 90 height 9
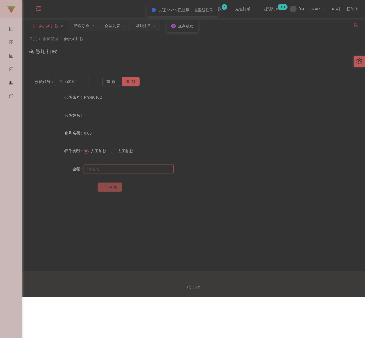
click at [107, 171] on input "text" at bounding box center [129, 168] width 90 height 9
paste input "30"
type input "30"
click at [109, 187] on span "确 定" at bounding box center [110, 186] width 24 height 4
